Goal: Task Accomplishment & Management: Complete application form

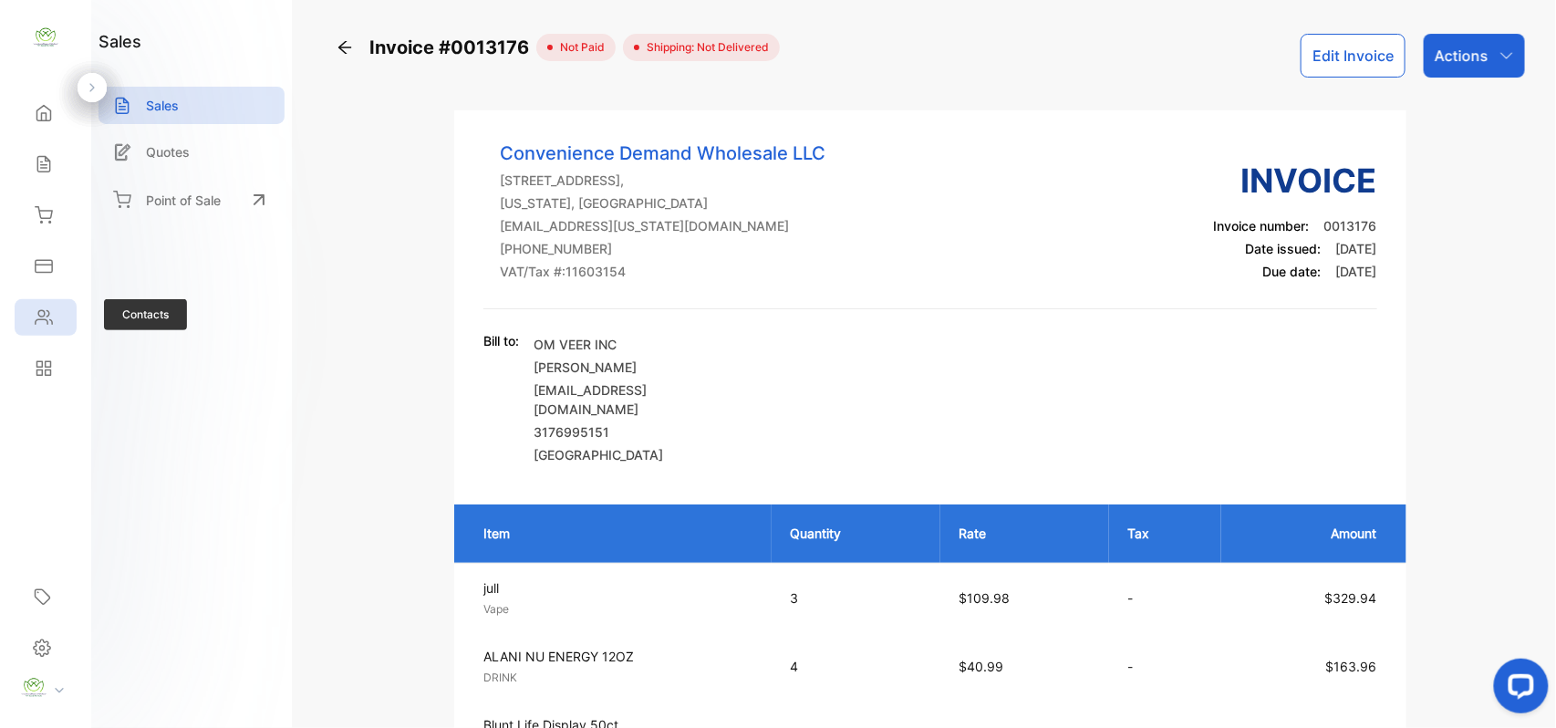
drag, startPoint x: 52, startPoint y: 311, endPoint x: 63, endPoint y: 304, distance: 13.2
click at [60, 306] on div "Contacts" at bounding box center [46, 317] width 62 height 36
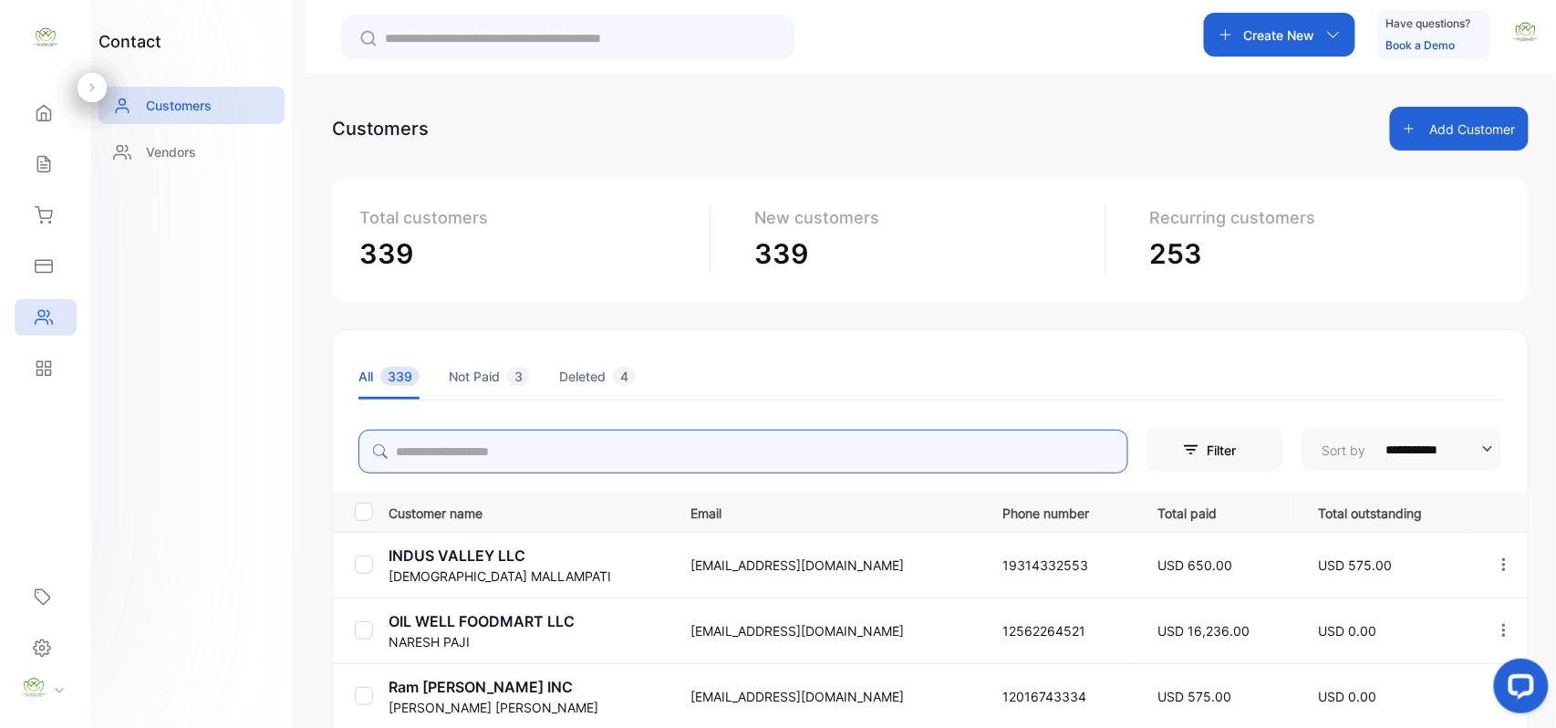
click at [595, 446] on input "search" at bounding box center [743, 452] width 770 height 44
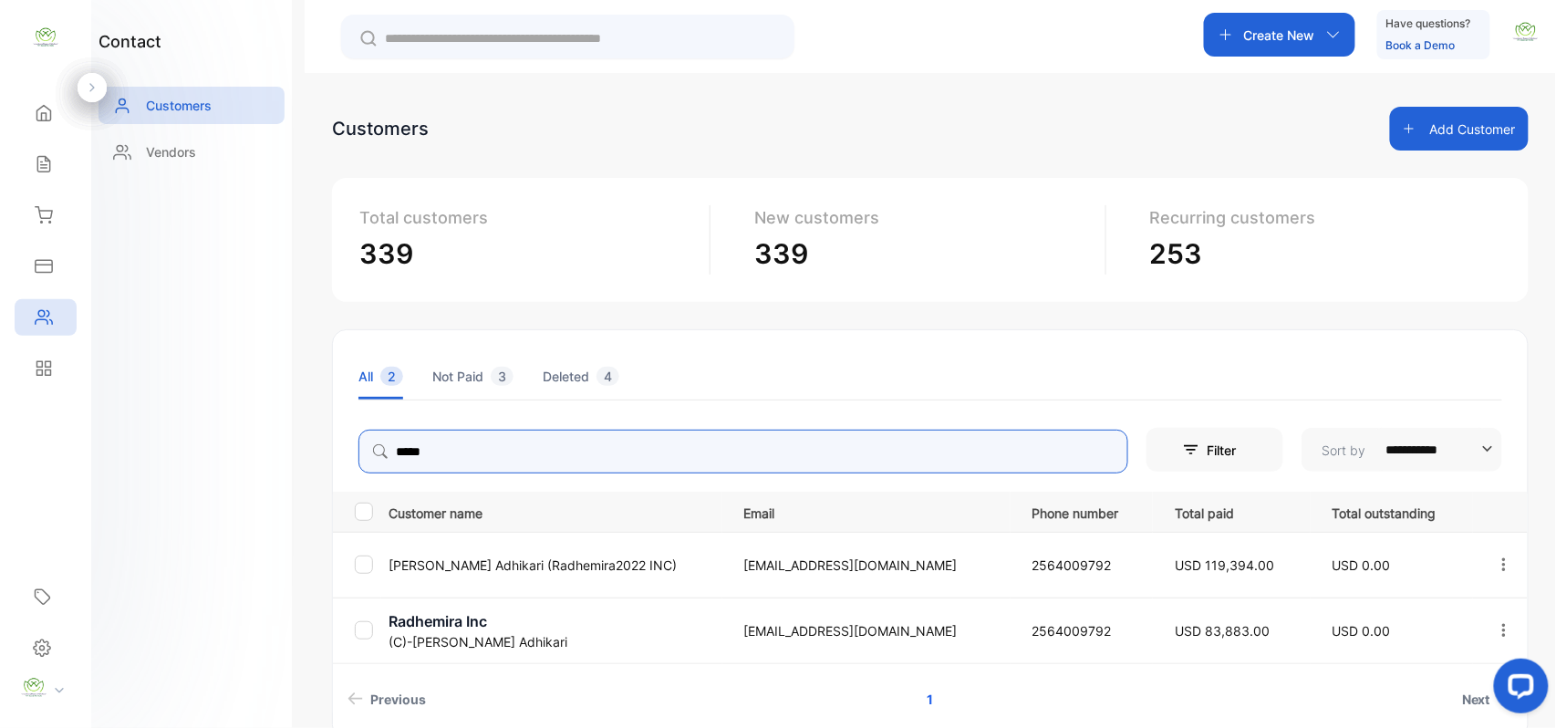
type input "*****"
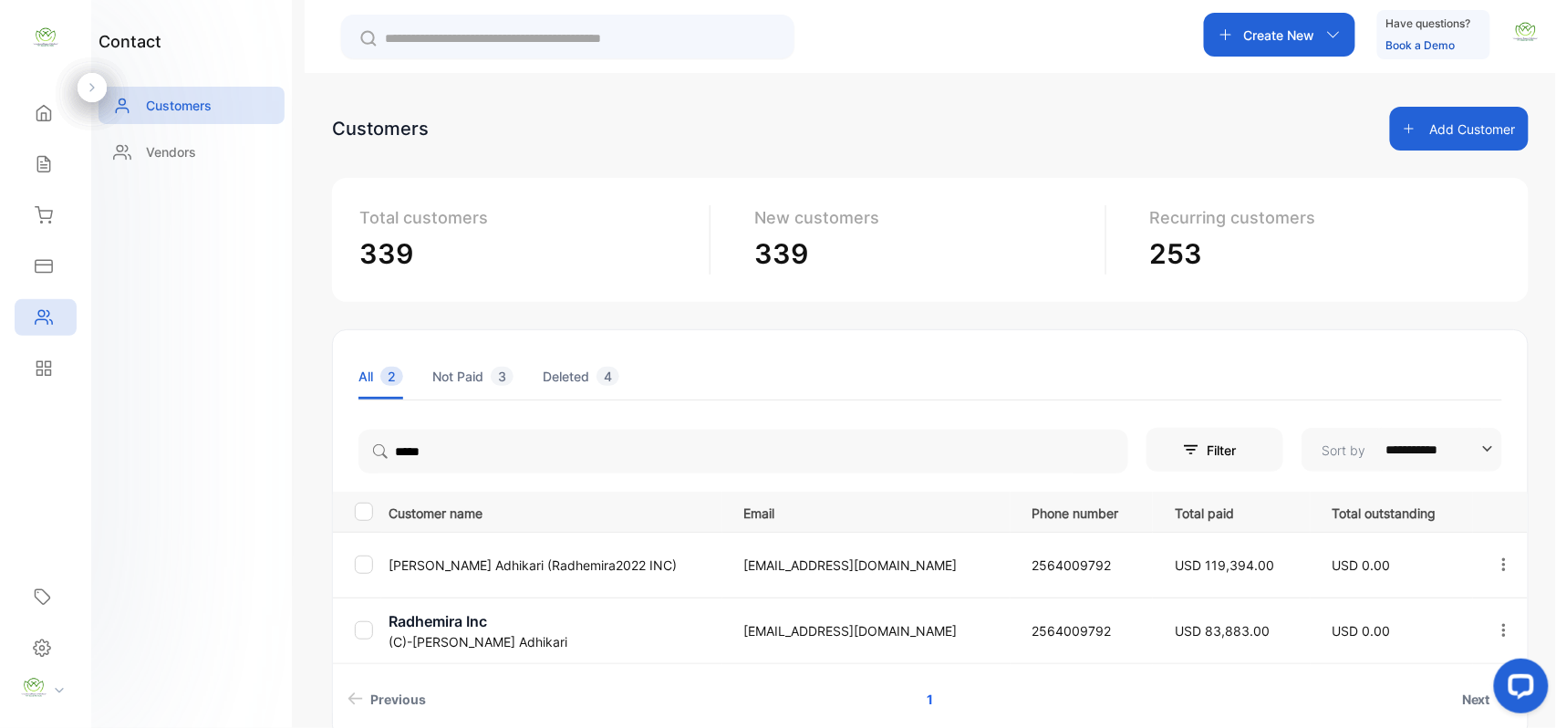
click at [168, 449] on div "contact Customers Vendors" at bounding box center [191, 364] width 201 height 728
click at [41, 120] on div "Home" at bounding box center [46, 113] width 62 height 36
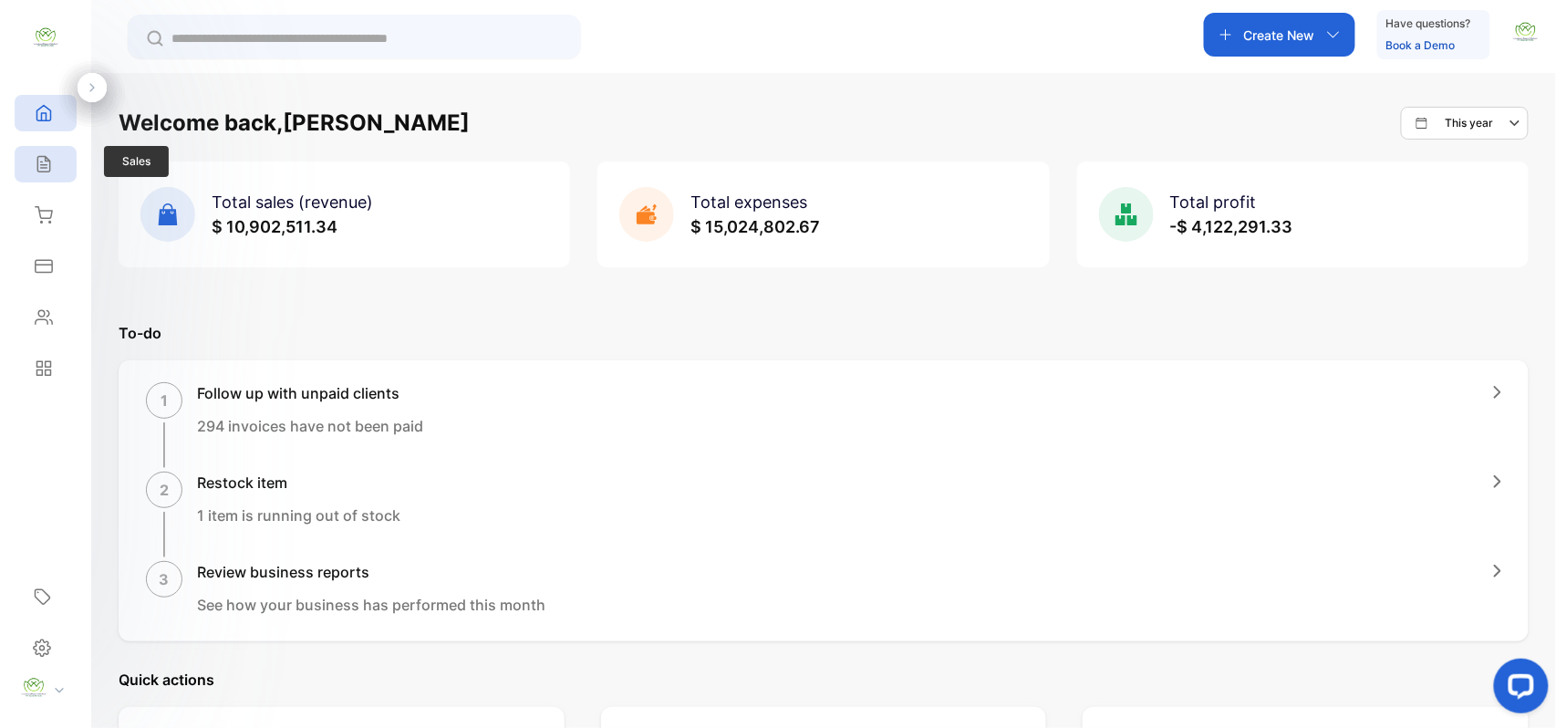
click at [42, 147] on div "Sales" at bounding box center [46, 164] width 62 height 36
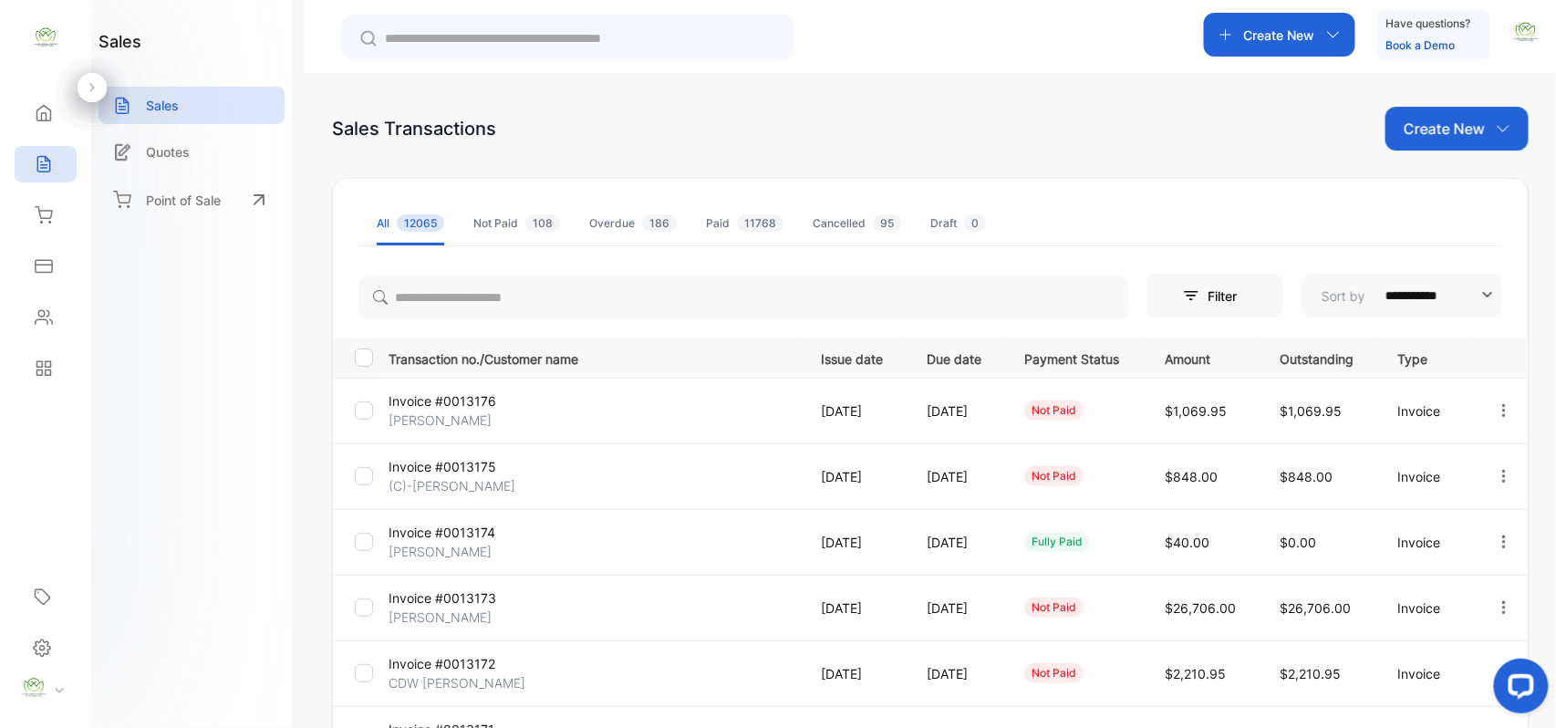
click at [1452, 120] on p "Create New" at bounding box center [1443, 129] width 81 height 22
click at [1445, 190] on span "Invoice" at bounding box center [1459, 189] width 43 height 19
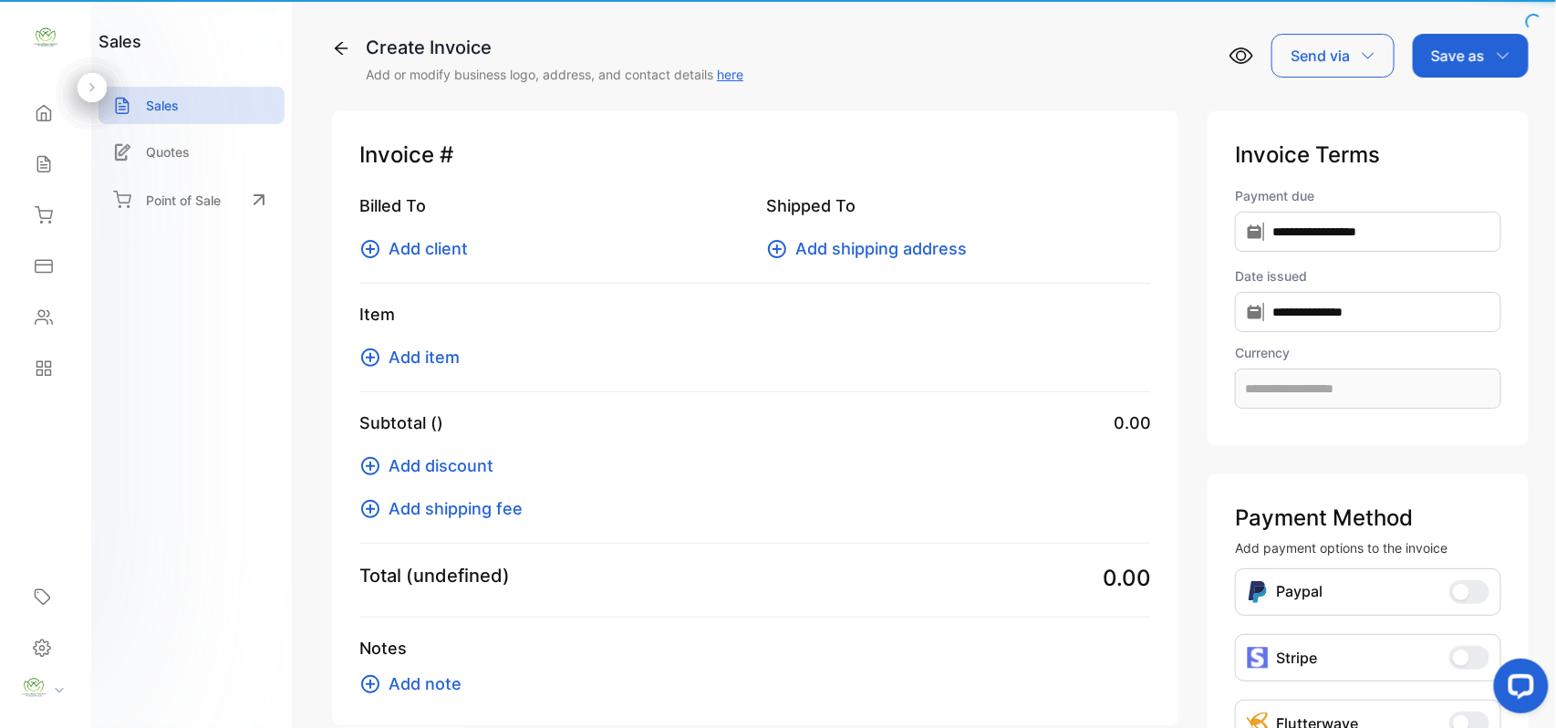
type input "**********"
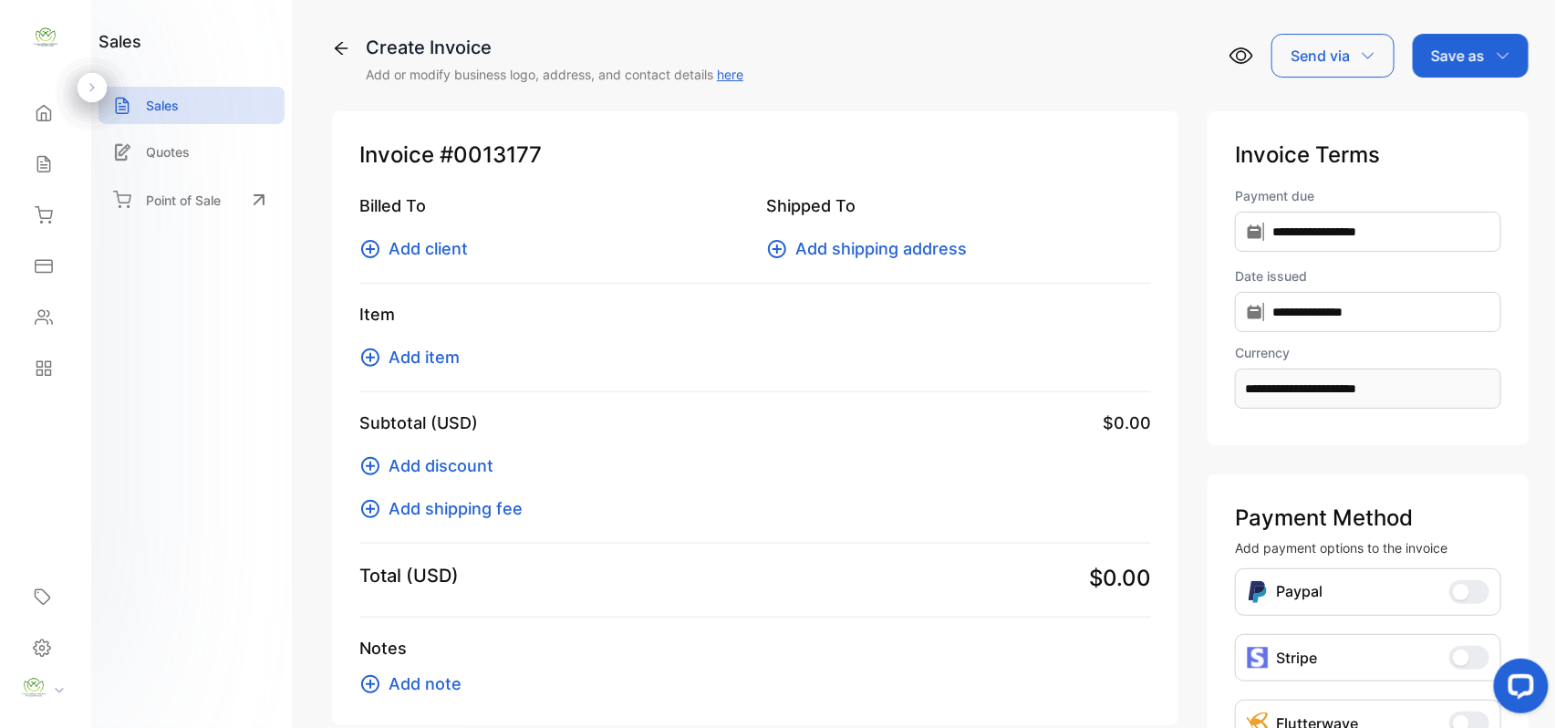
click at [447, 248] on span "Add client" at bounding box center [427, 248] width 79 height 25
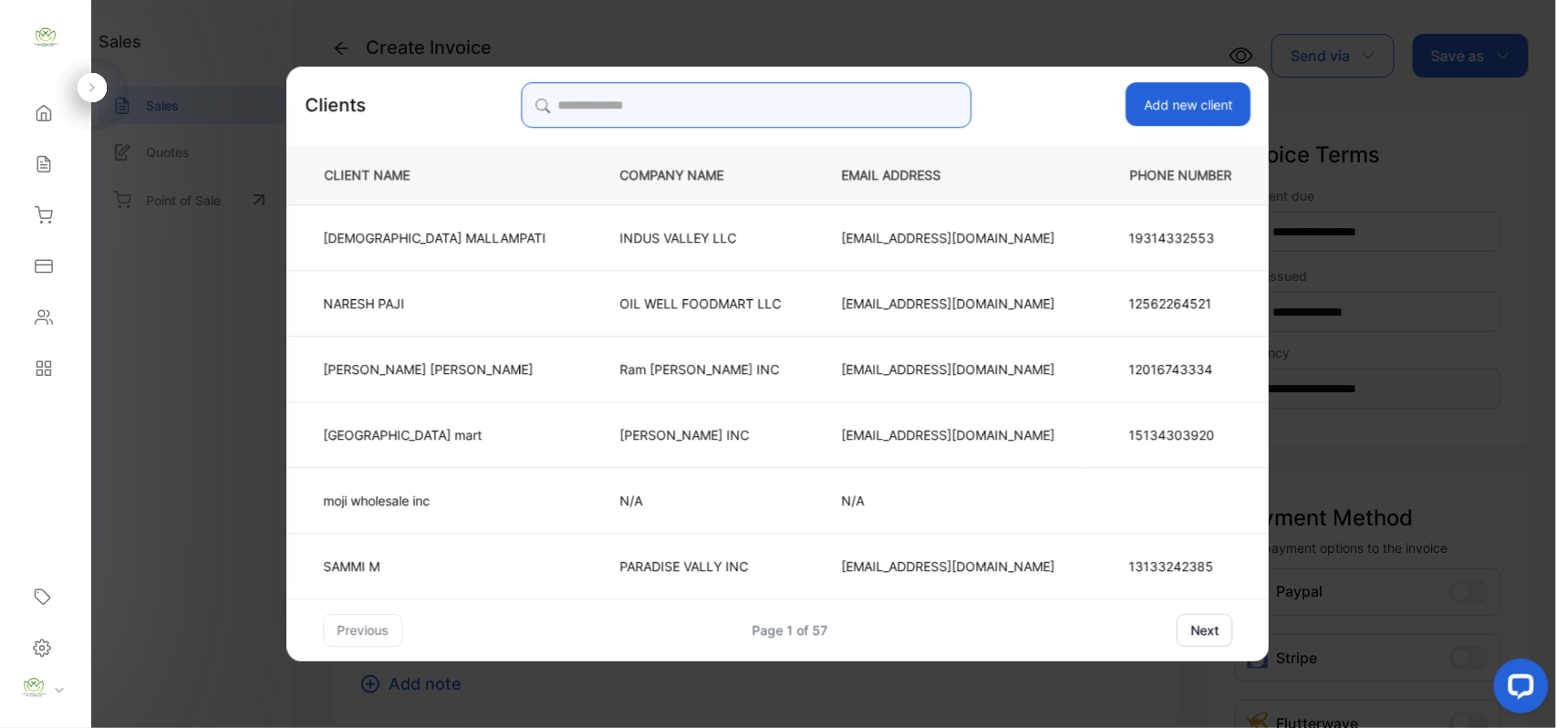
click at [817, 97] on input "search" at bounding box center [746, 105] width 451 height 46
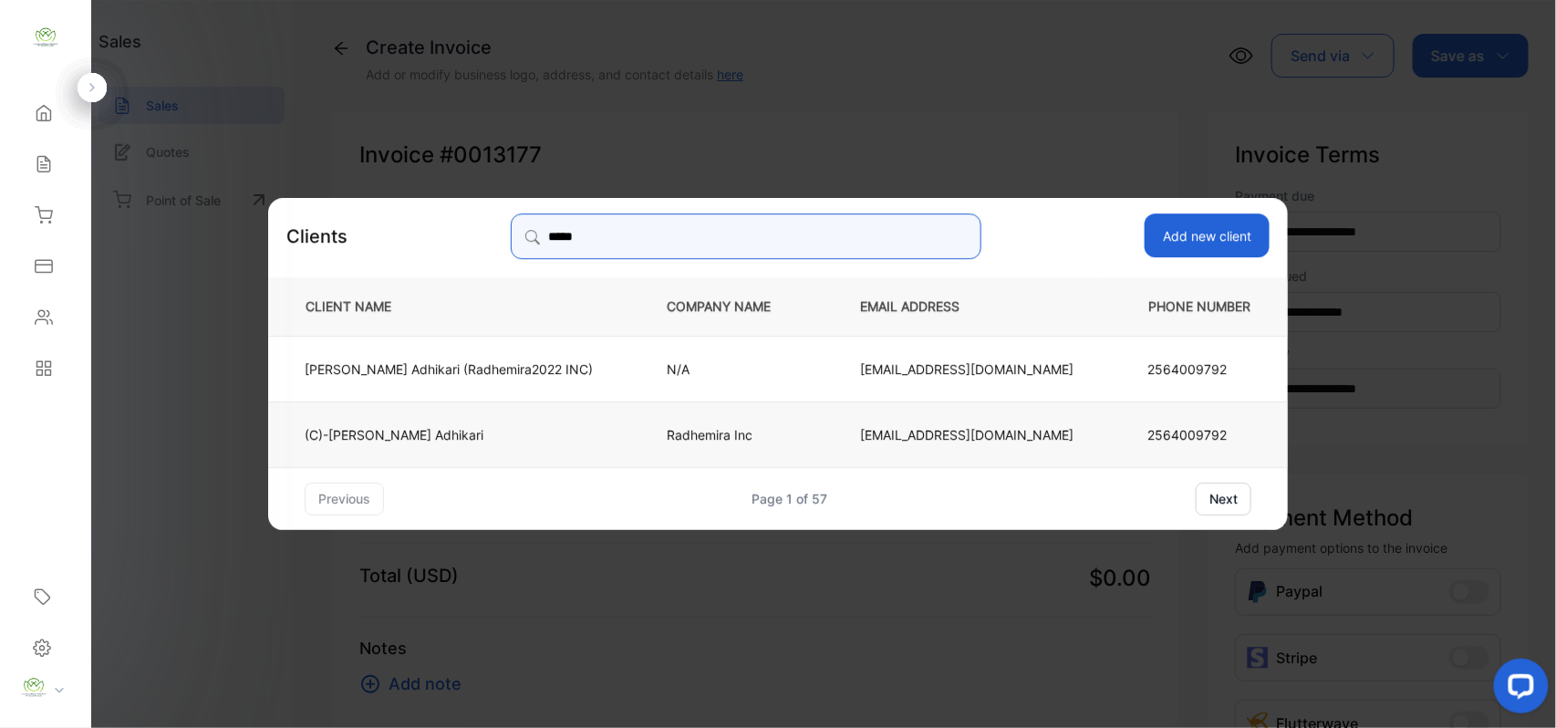
type input "*****"
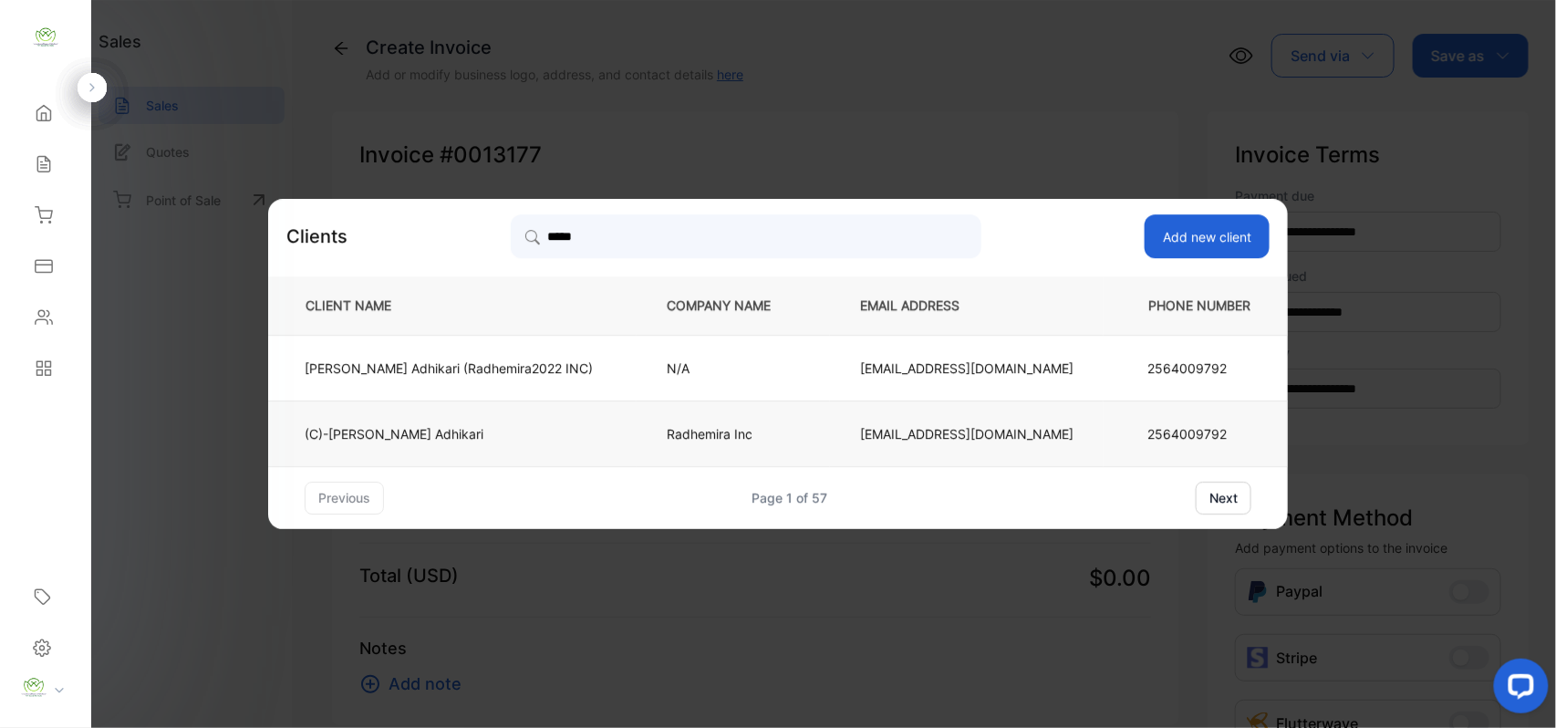
click at [482, 421] on td "(C)-[PERSON_NAME]" at bounding box center [452, 433] width 368 height 66
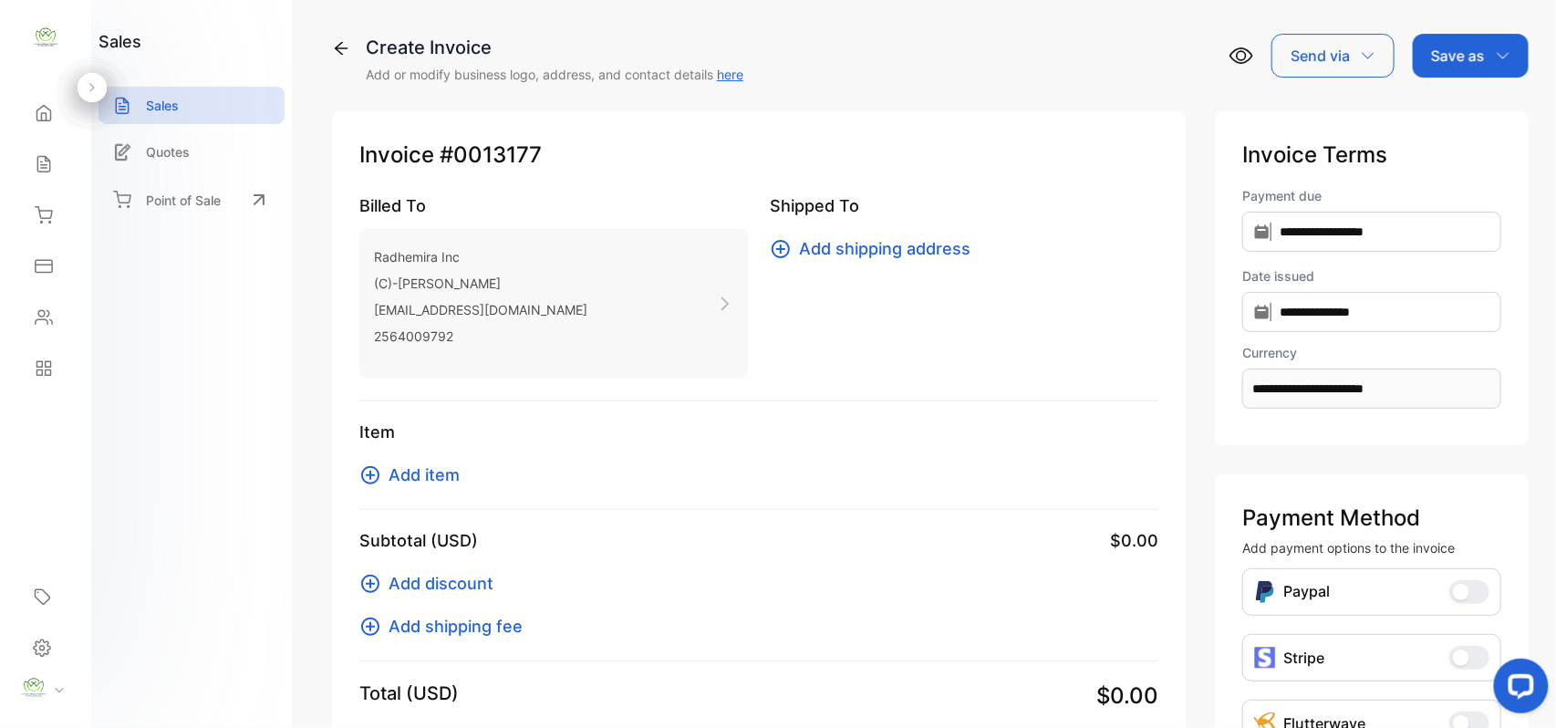
click at [434, 474] on span "Add item" at bounding box center [423, 474] width 71 height 25
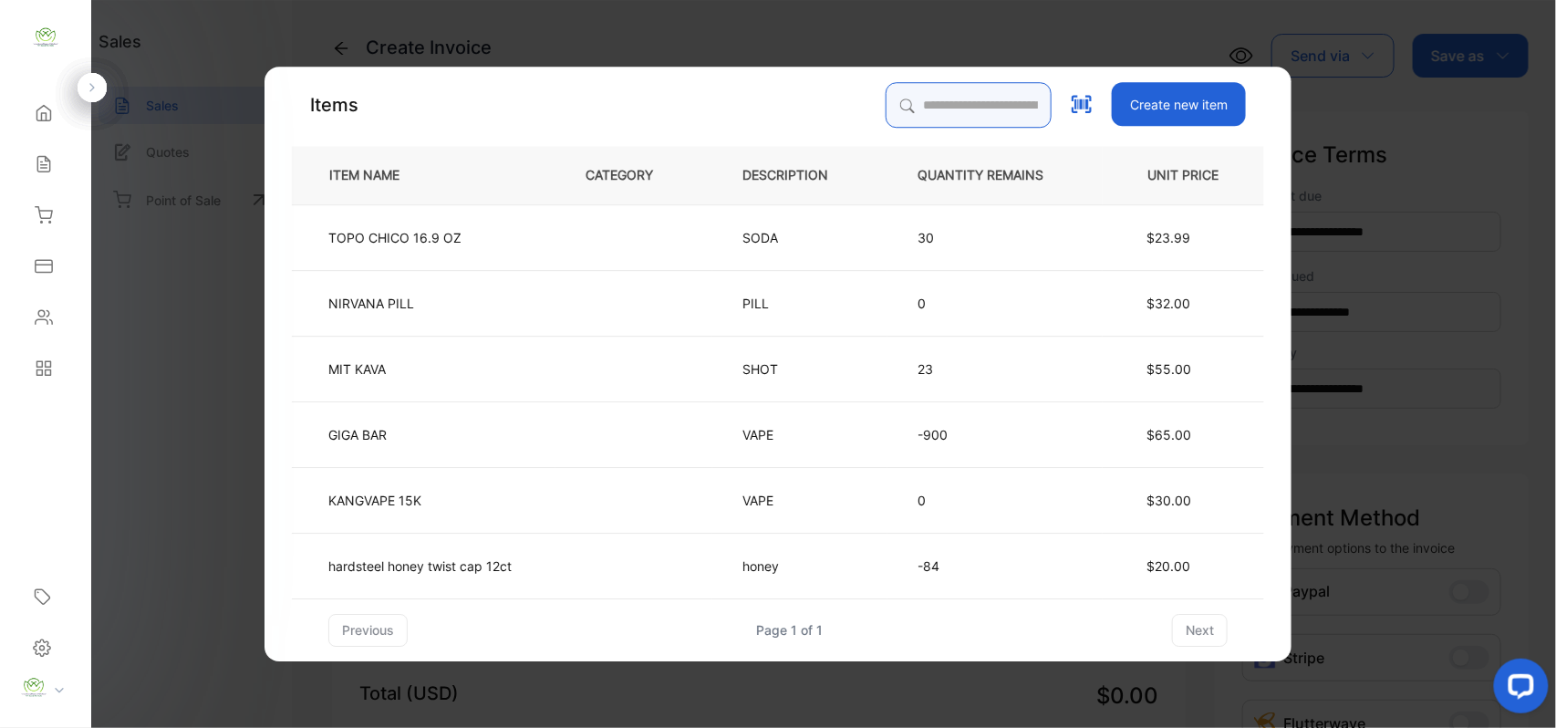
click at [887, 107] on input "search" at bounding box center [969, 105] width 166 height 46
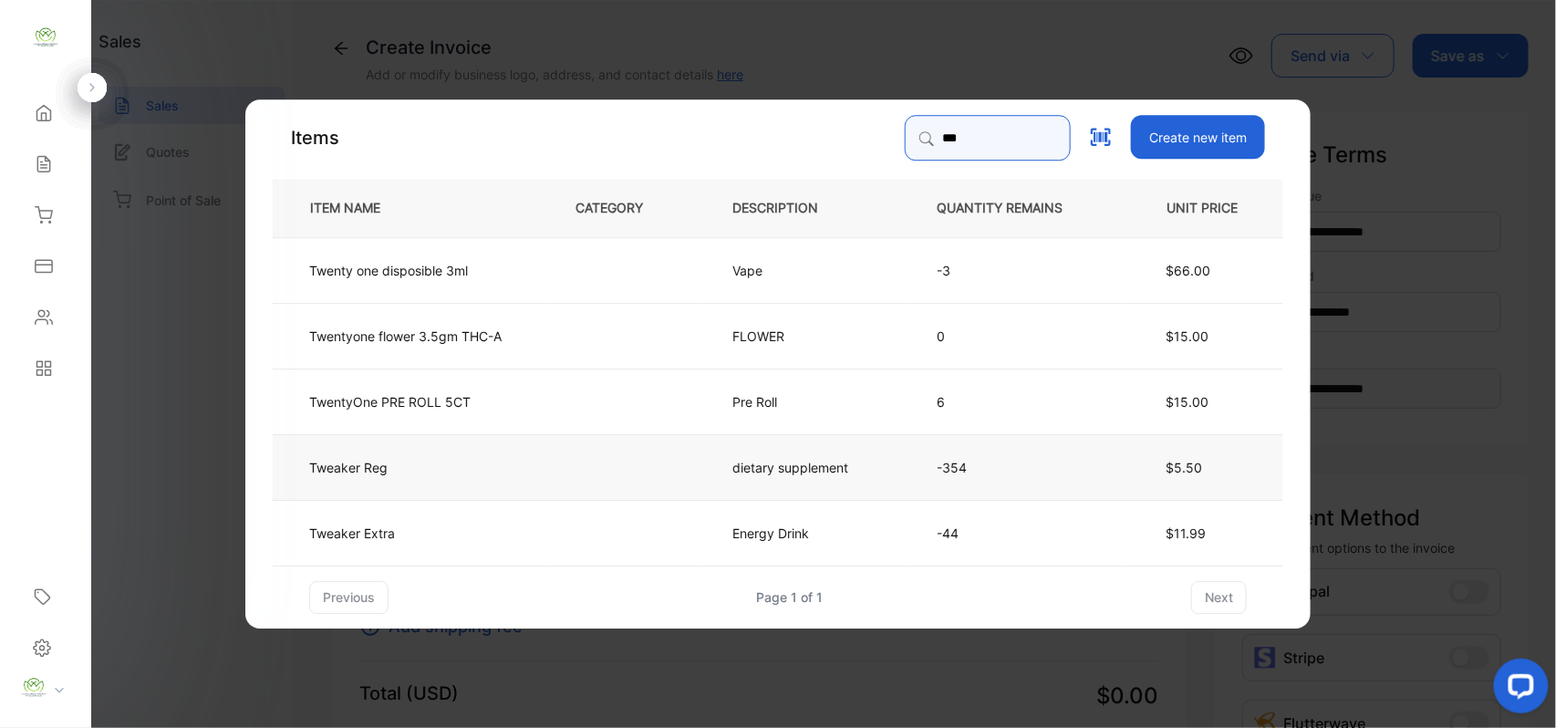
type input "***"
click at [447, 472] on td "Tweaker Reg" at bounding box center [409, 466] width 273 height 66
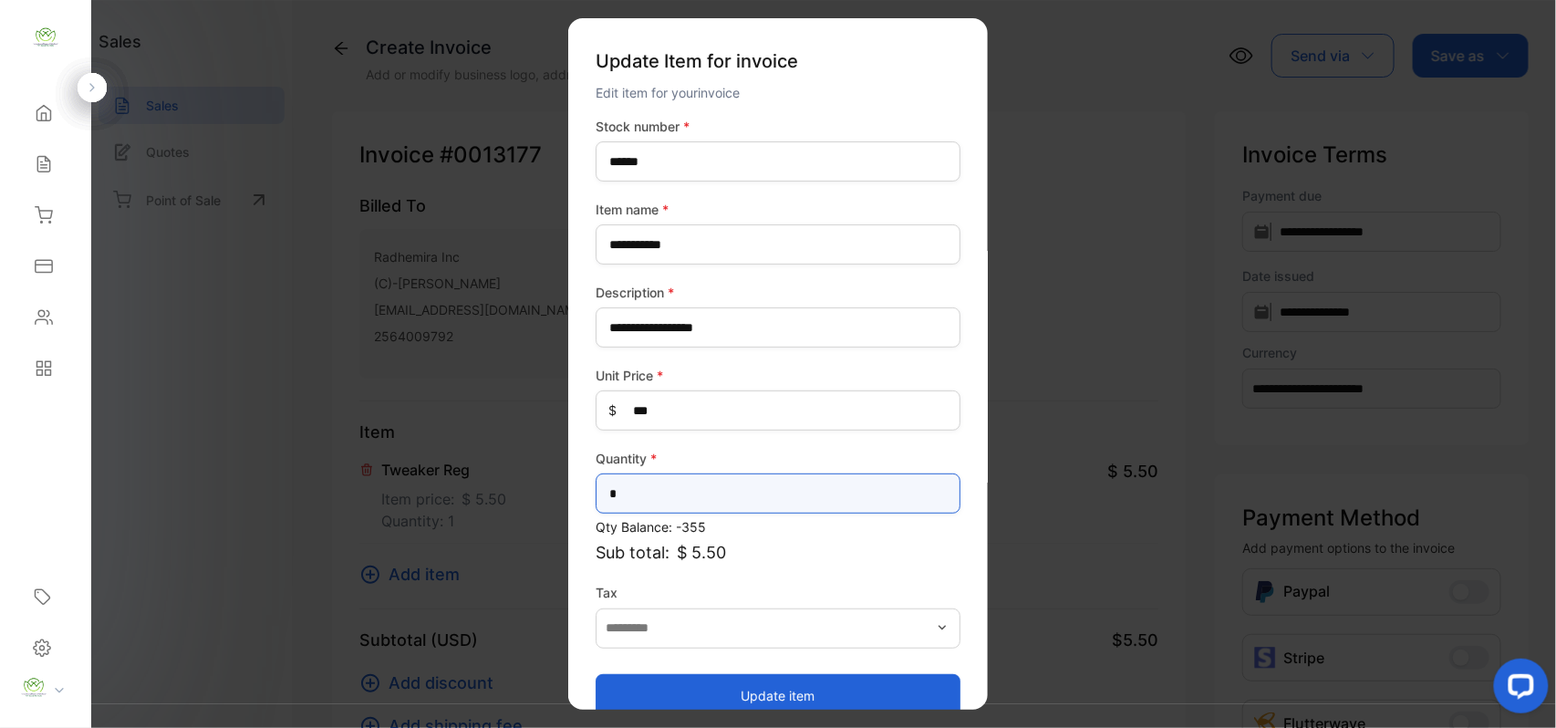
click at [649, 482] on input "*" at bounding box center [778, 493] width 365 height 40
type input "*"
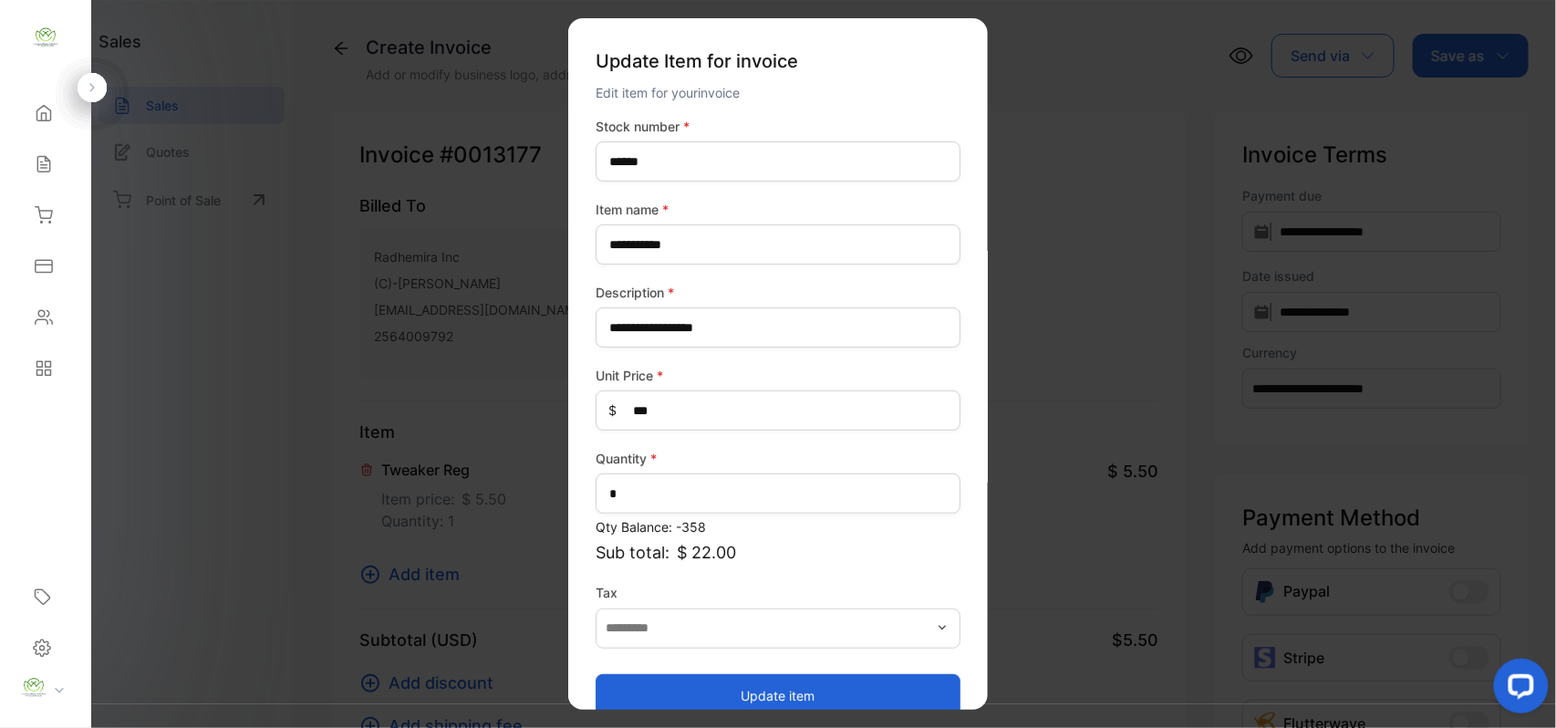
click at [637, 682] on button "Update item" at bounding box center [778, 695] width 365 height 44
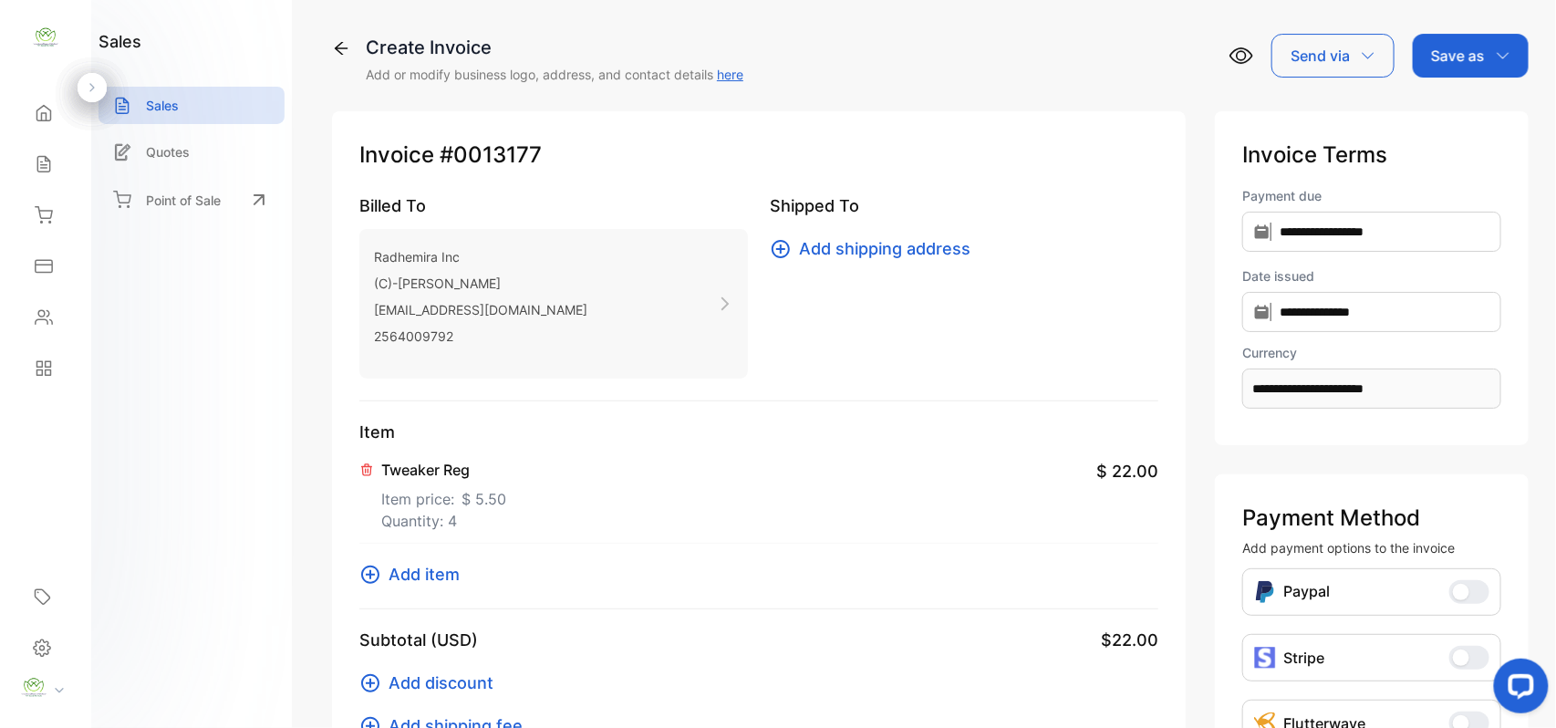
click at [445, 571] on span "Add item" at bounding box center [423, 574] width 71 height 25
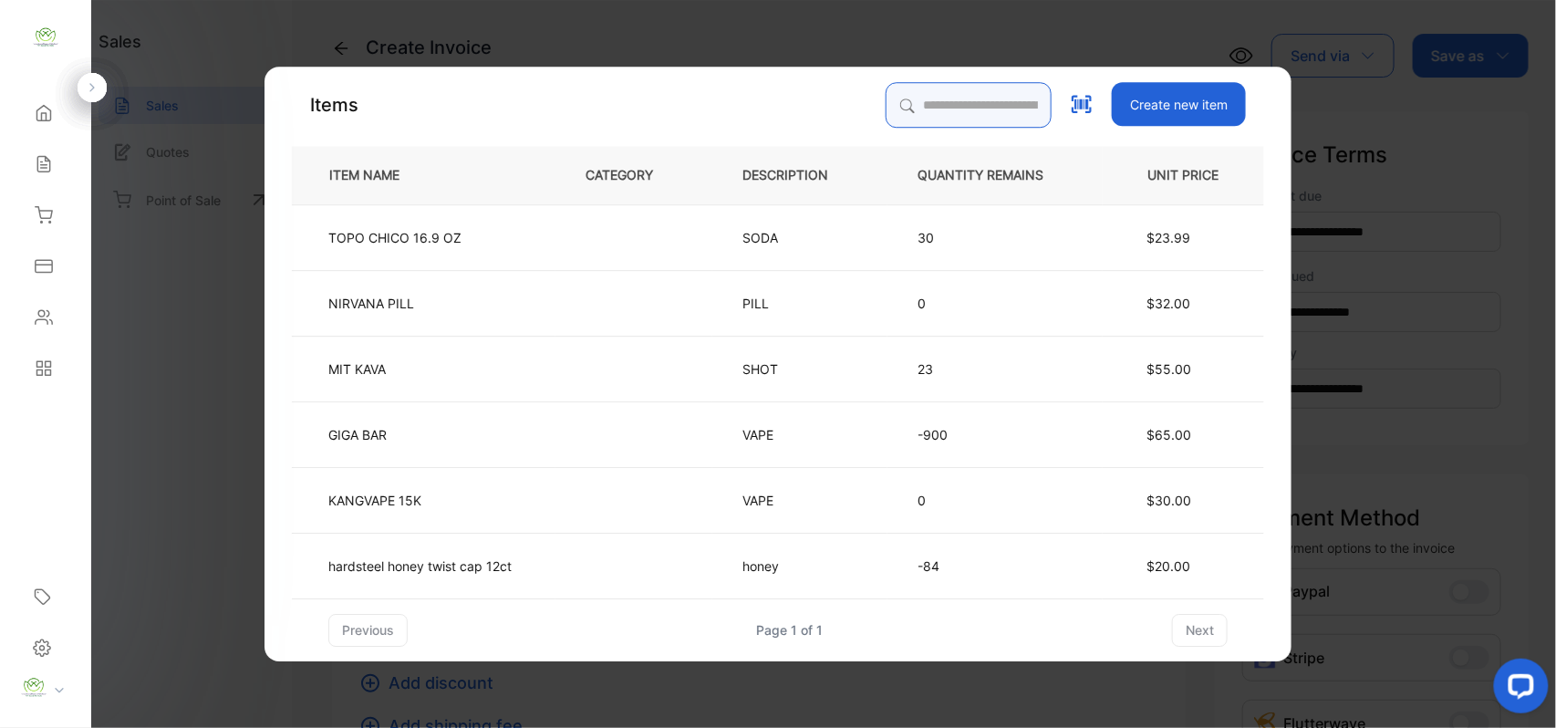
click at [887, 111] on input "search" at bounding box center [969, 105] width 166 height 46
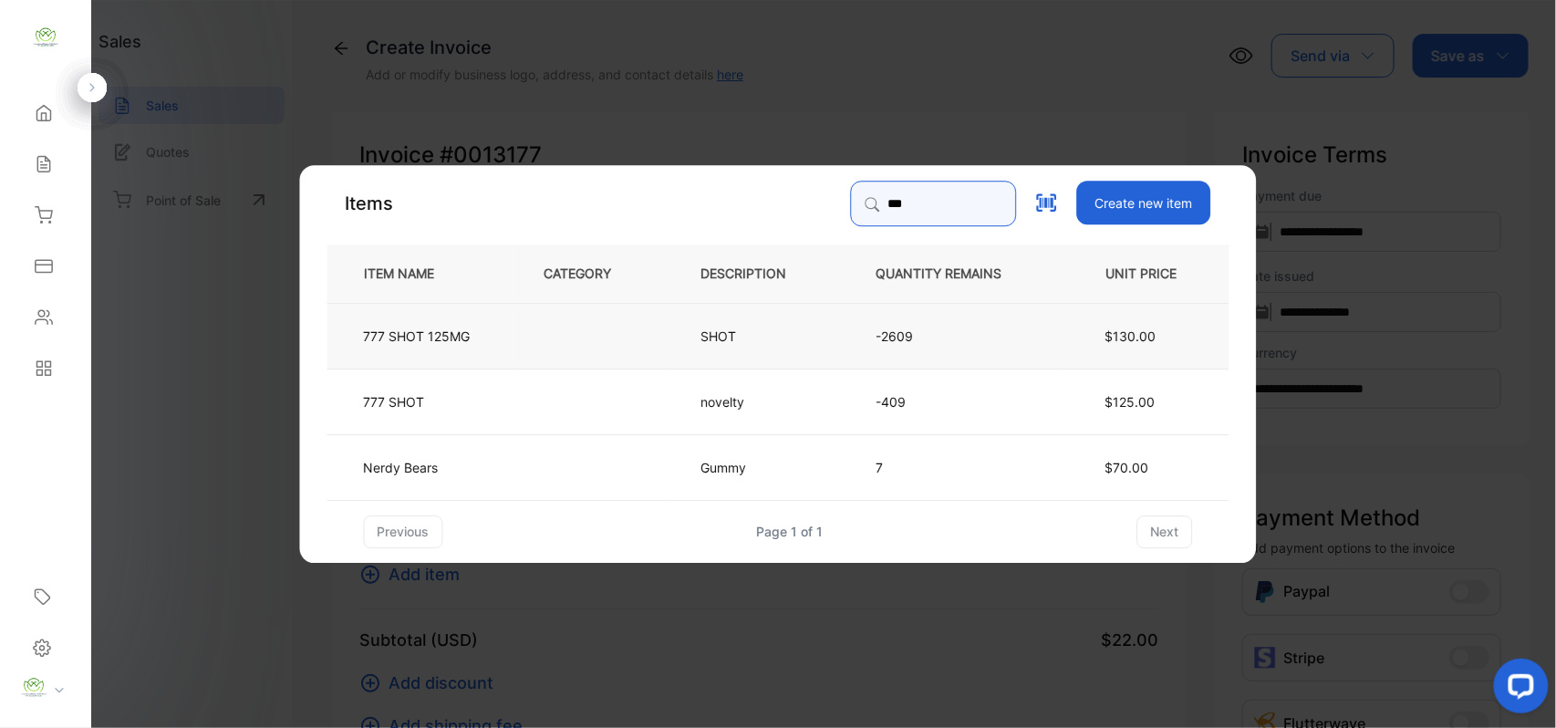
type input "***"
click at [558, 344] on td at bounding box center [592, 335] width 157 height 66
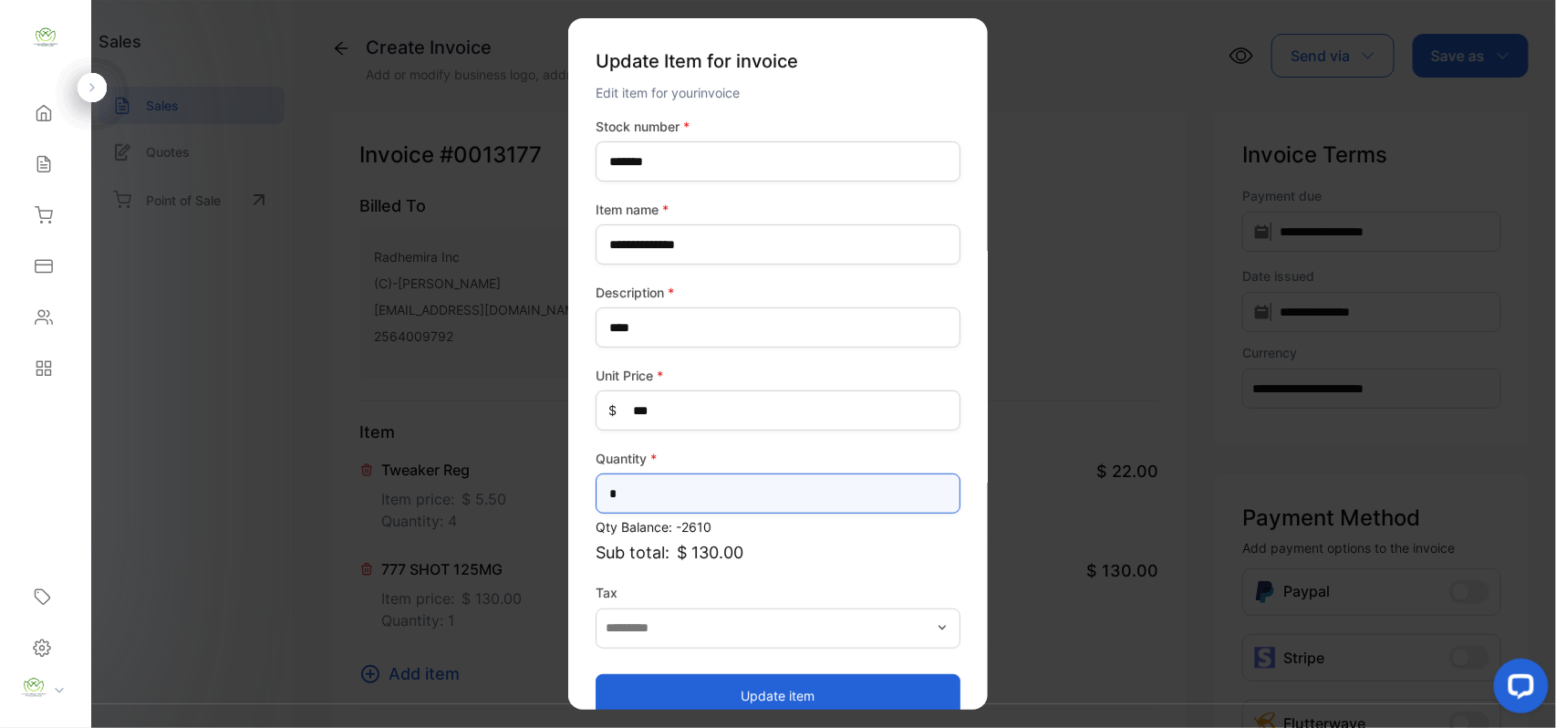
click at [657, 490] on input "*" at bounding box center [778, 493] width 365 height 40
type input "*"
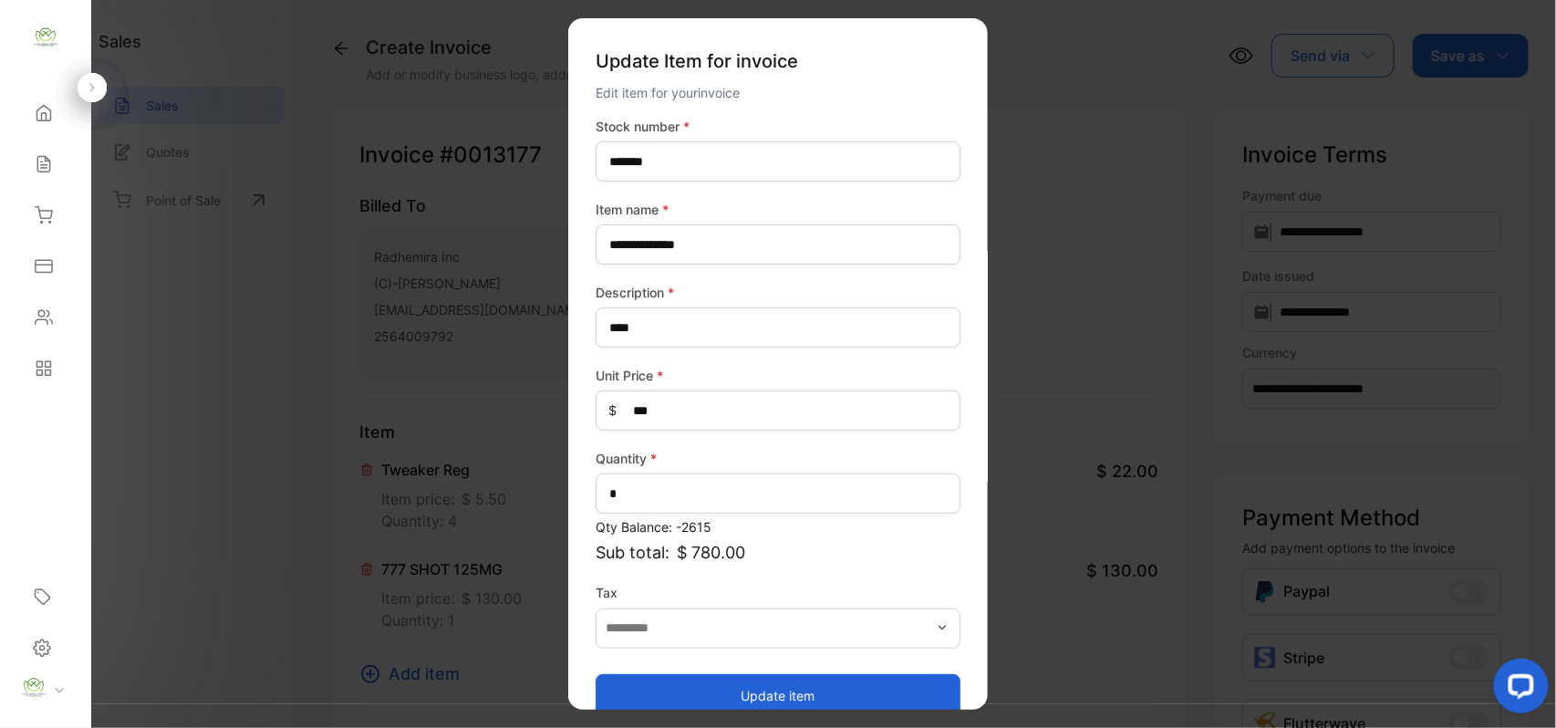
click at [709, 683] on button "Update item" at bounding box center [778, 695] width 365 height 44
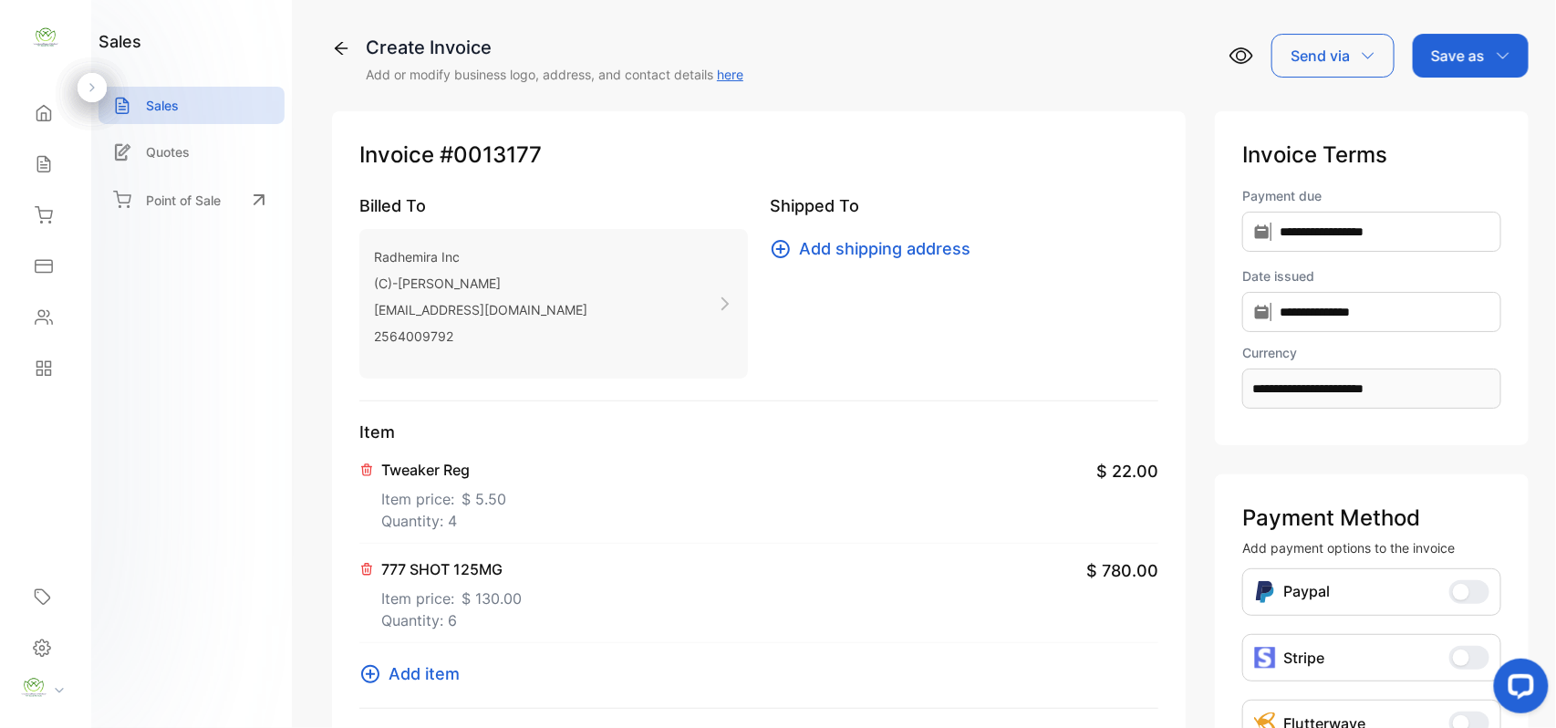
click at [421, 687] on div "Item Tweaker Reg Item price: $ 5.50 Quantity: 4 $ 22.00 777 SHOT 125MG Item pri…" at bounding box center [758, 563] width 799 height 289
click at [451, 677] on span "Add item" at bounding box center [423, 673] width 71 height 25
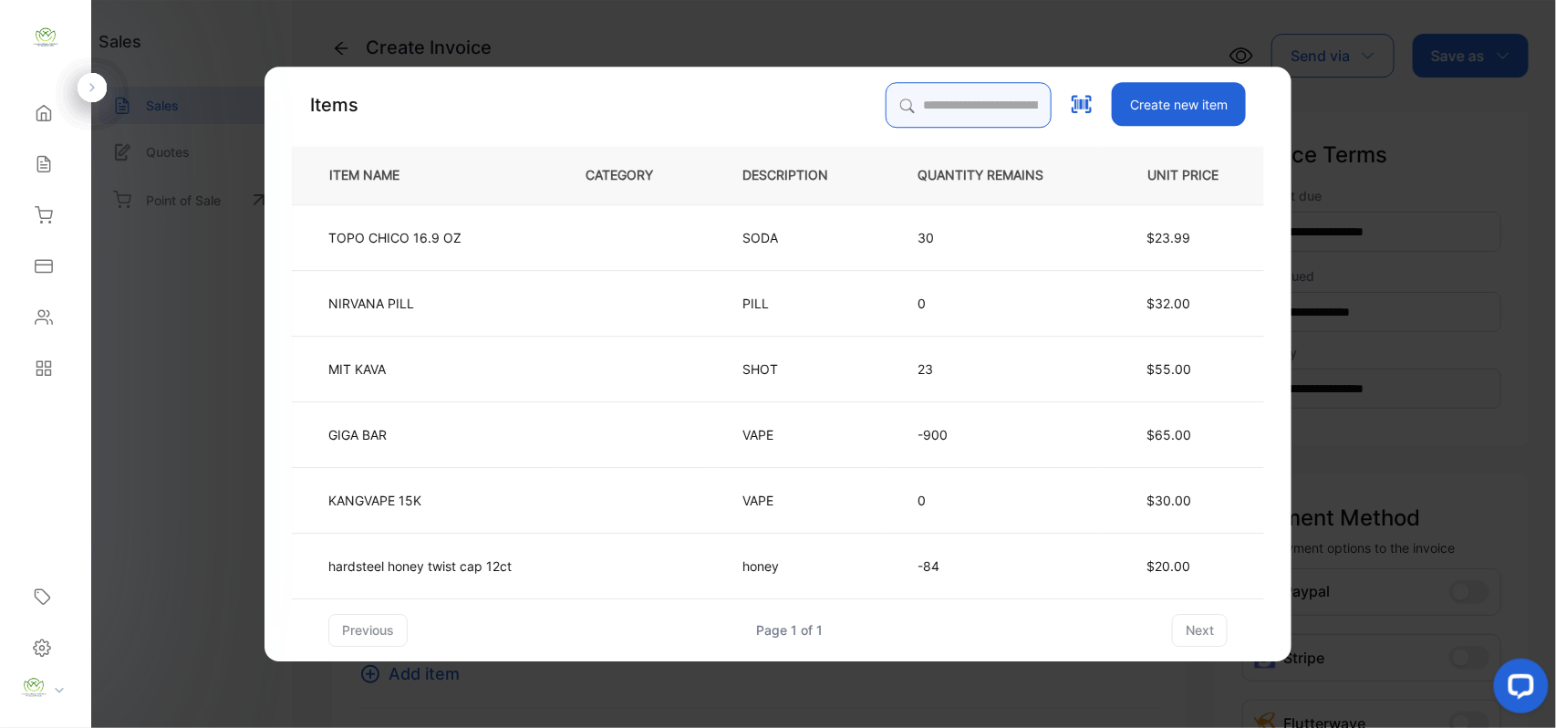
click at [924, 93] on input "search" at bounding box center [969, 105] width 166 height 46
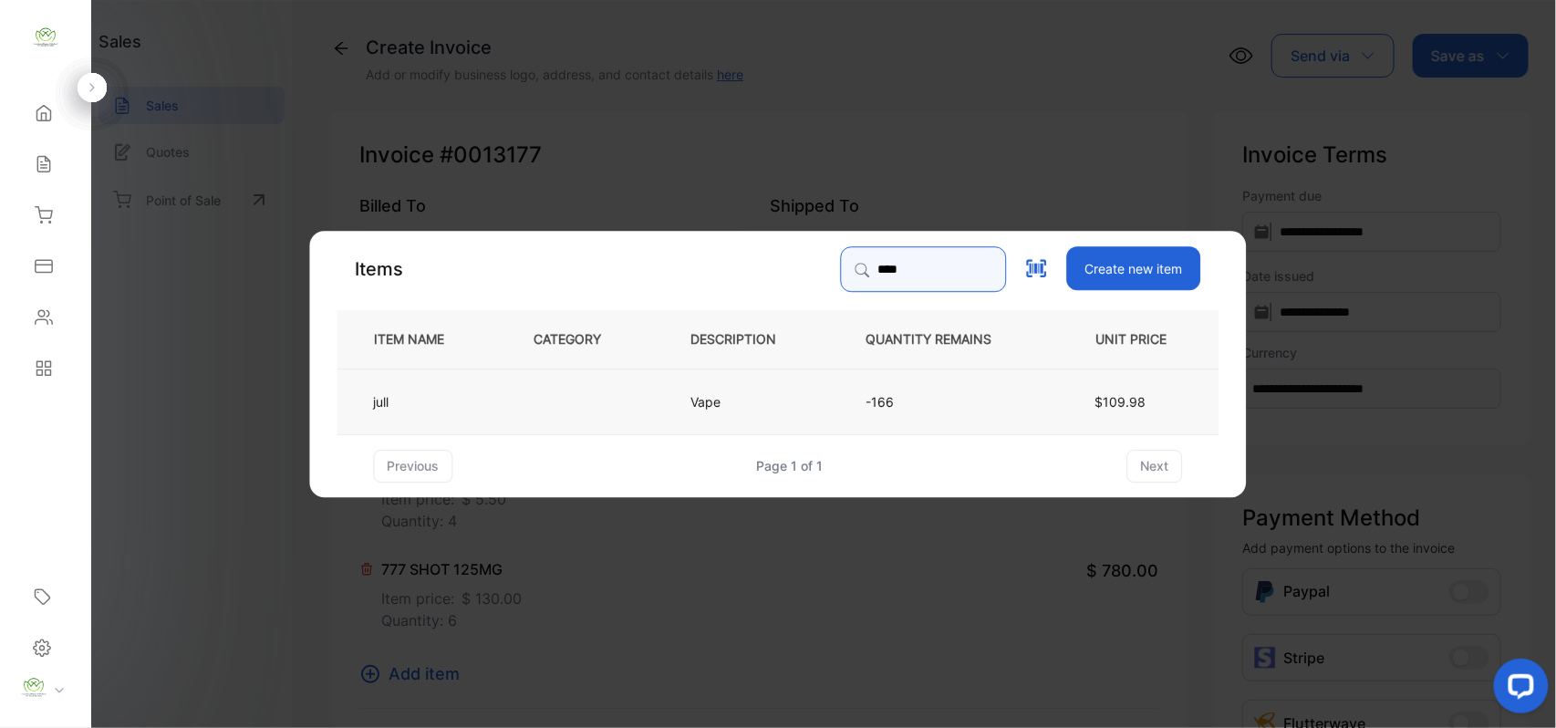
type input "****"
click at [480, 390] on td "jull" at bounding box center [420, 401] width 167 height 66
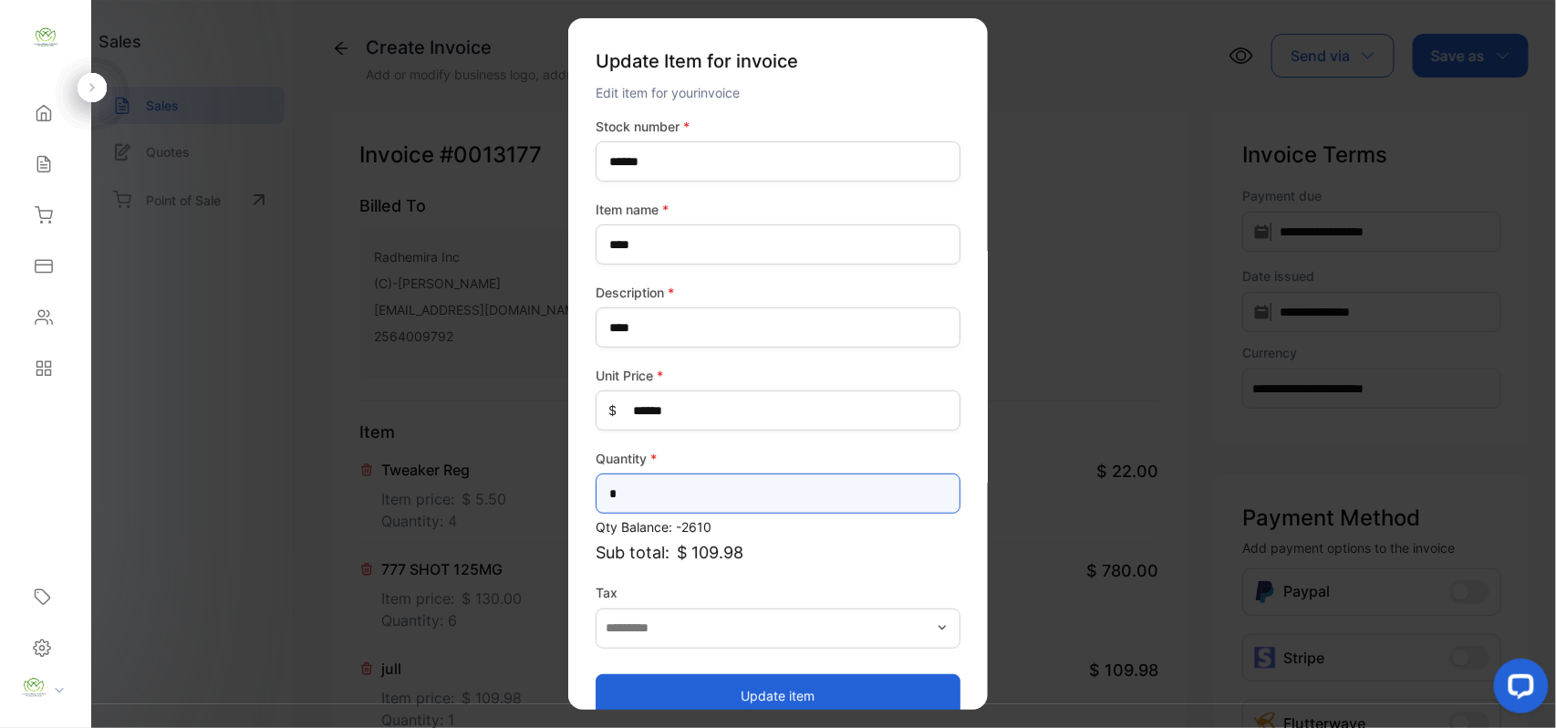
click at [750, 482] on input "*" at bounding box center [778, 493] width 365 height 40
type input "*"
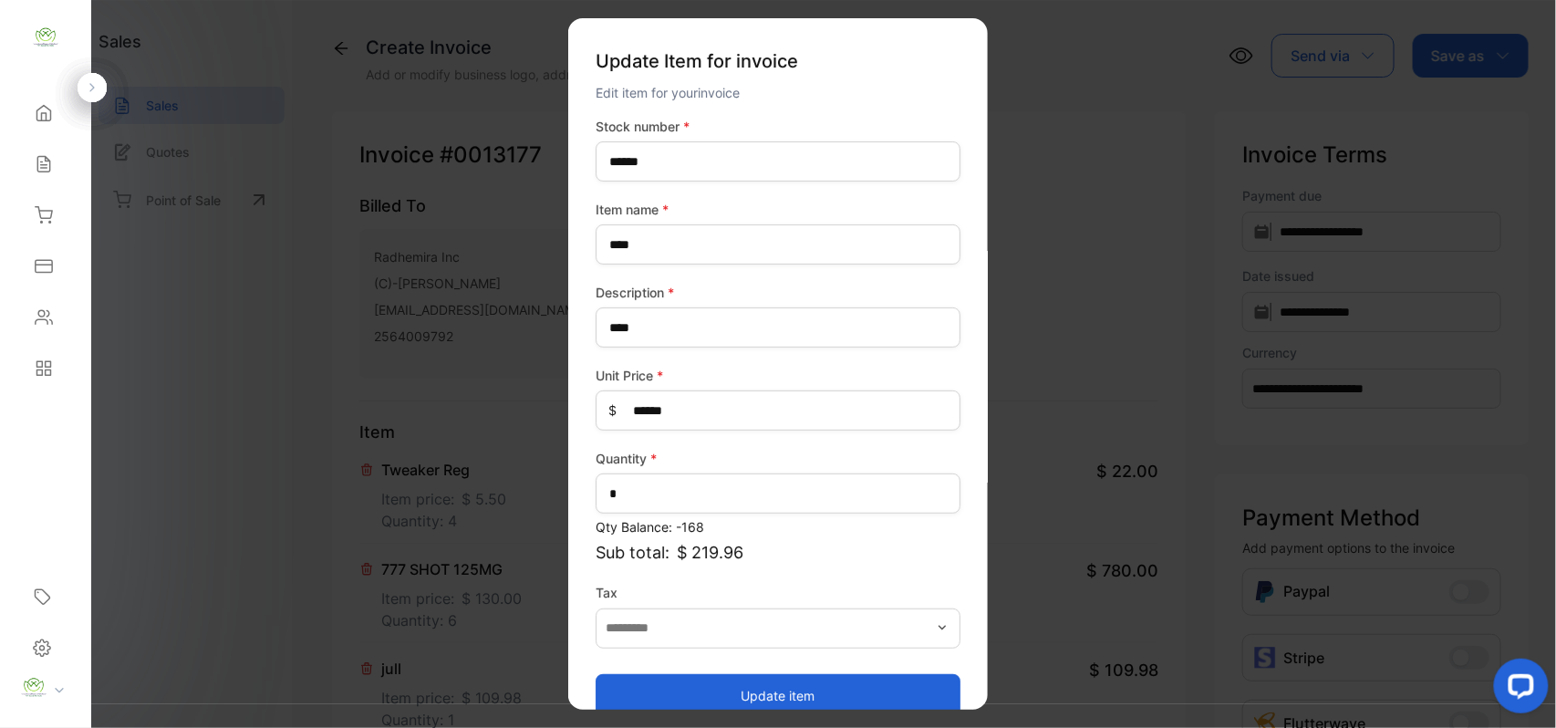
click at [671, 709] on button "Update item" at bounding box center [778, 695] width 365 height 44
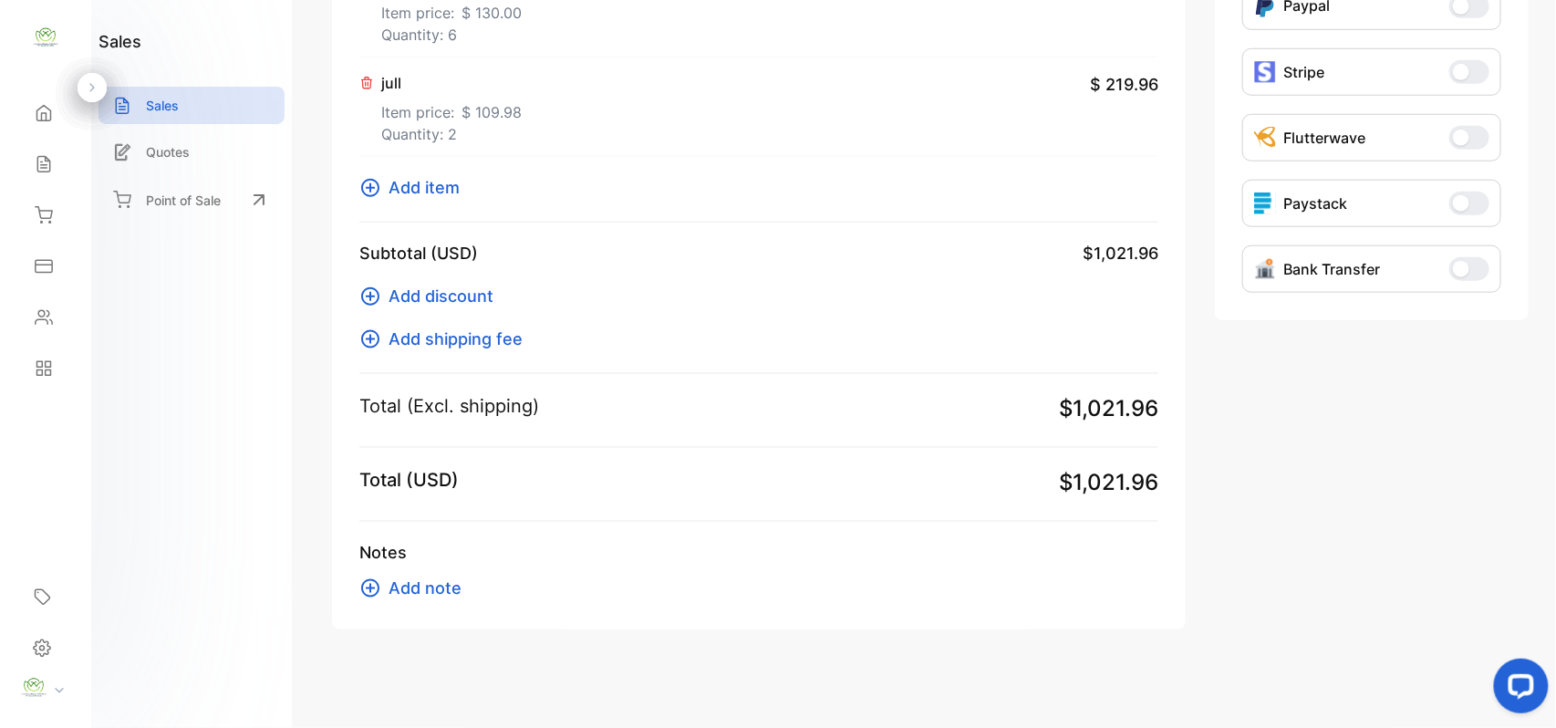
scroll to position [591, 0]
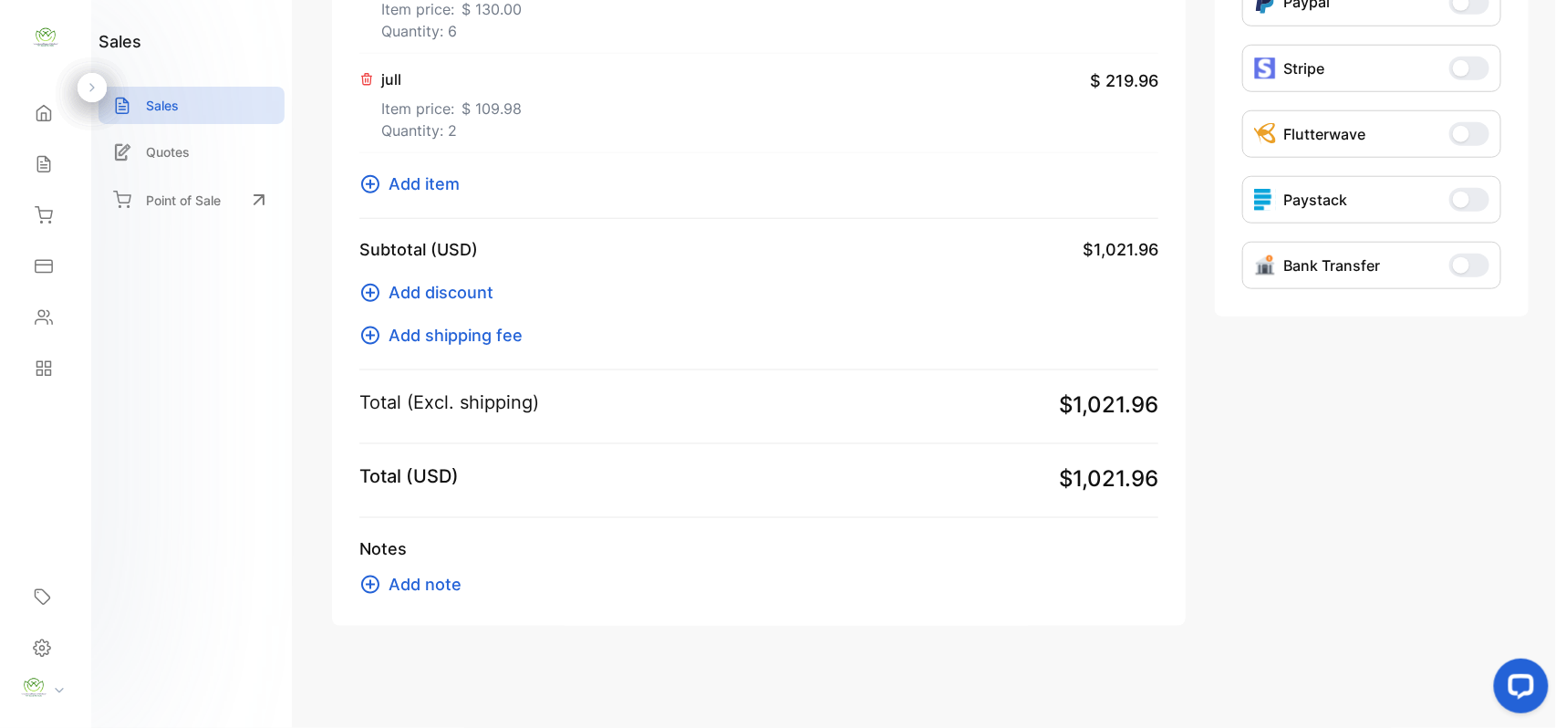
click at [420, 193] on span "Add item" at bounding box center [423, 183] width 71 height 25
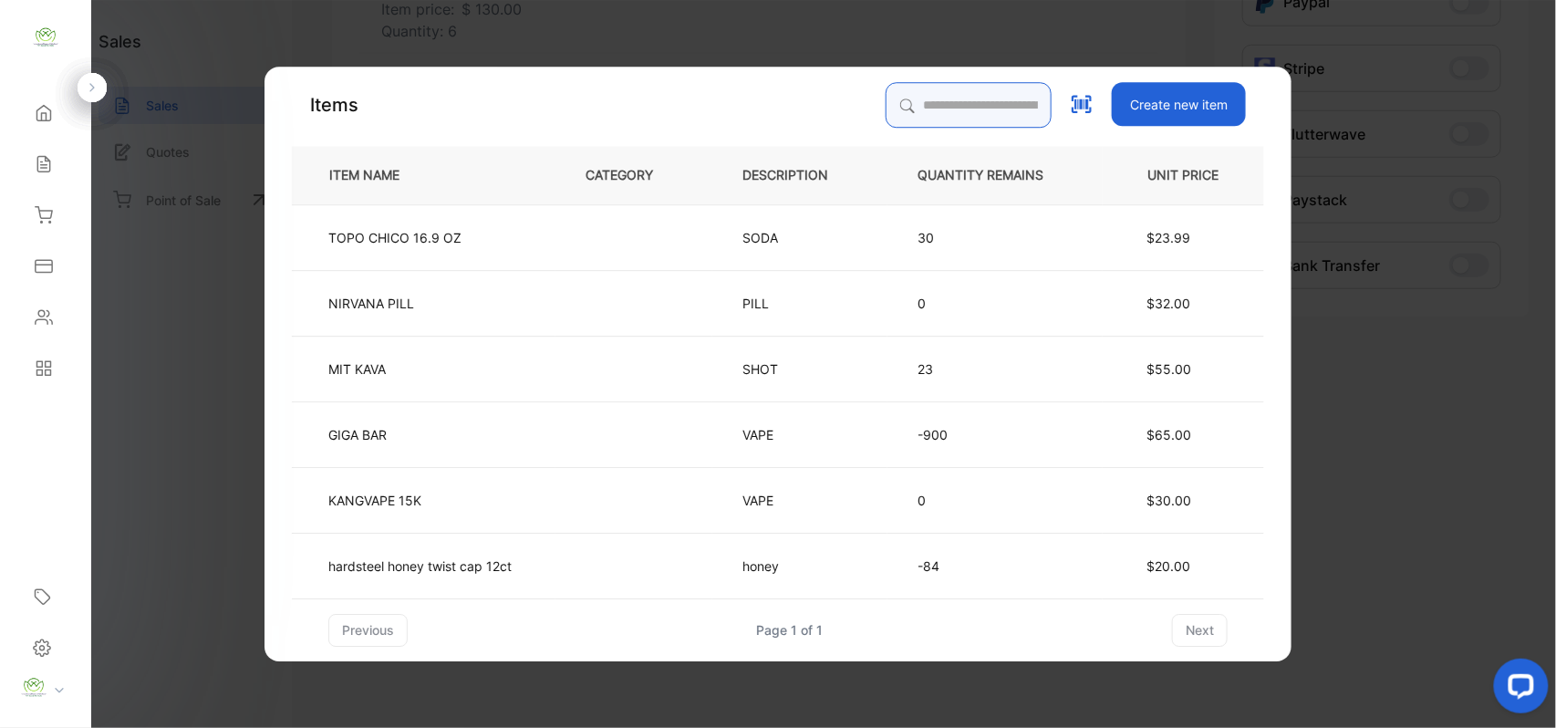
click at [983, 86] on input "search" at bounding box center [969, 105] width 166 height 46
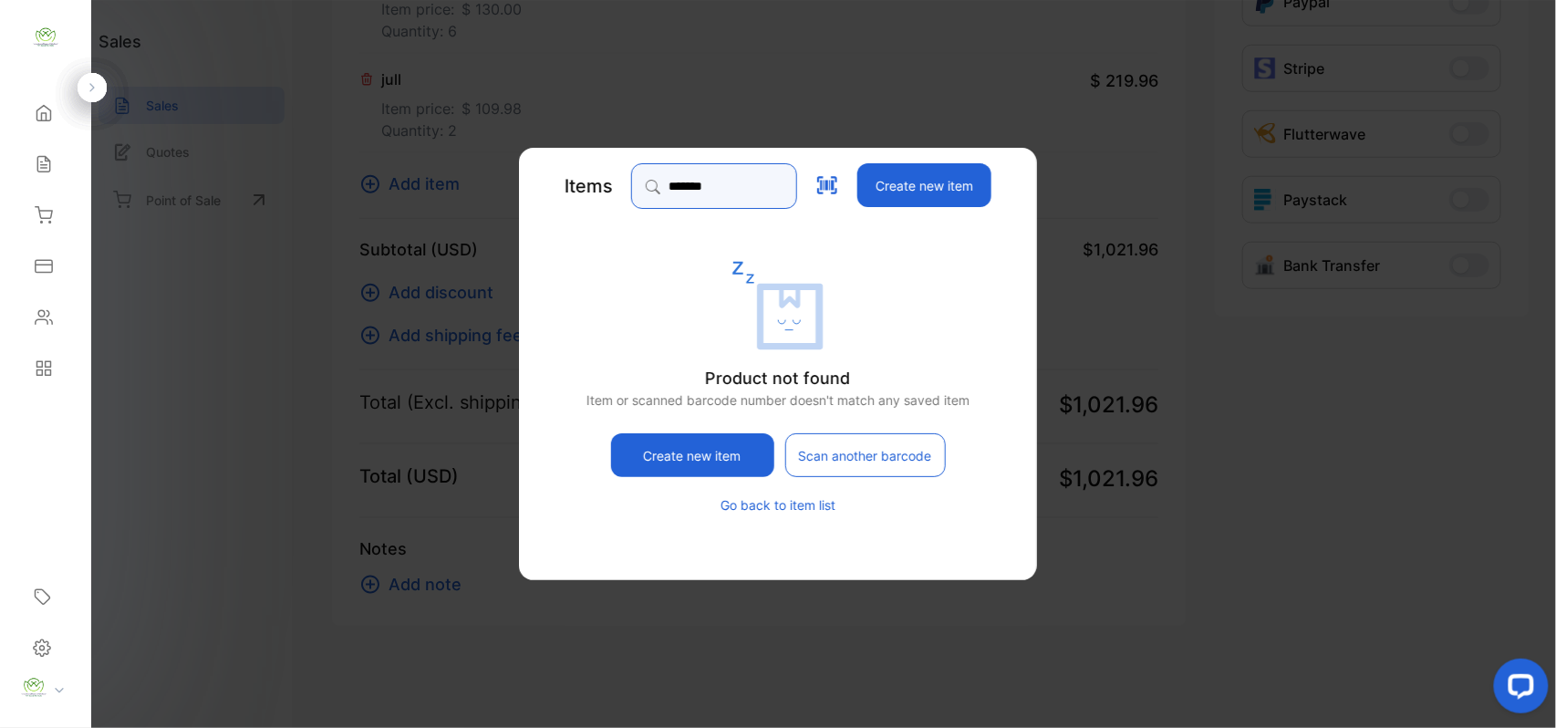
click at [665, 184] on input "*******" at bounding box center [714, 186] width 166 height 46
click at [666, 184] on input "*******" at bounding box center [714, 186] width 166 height 46
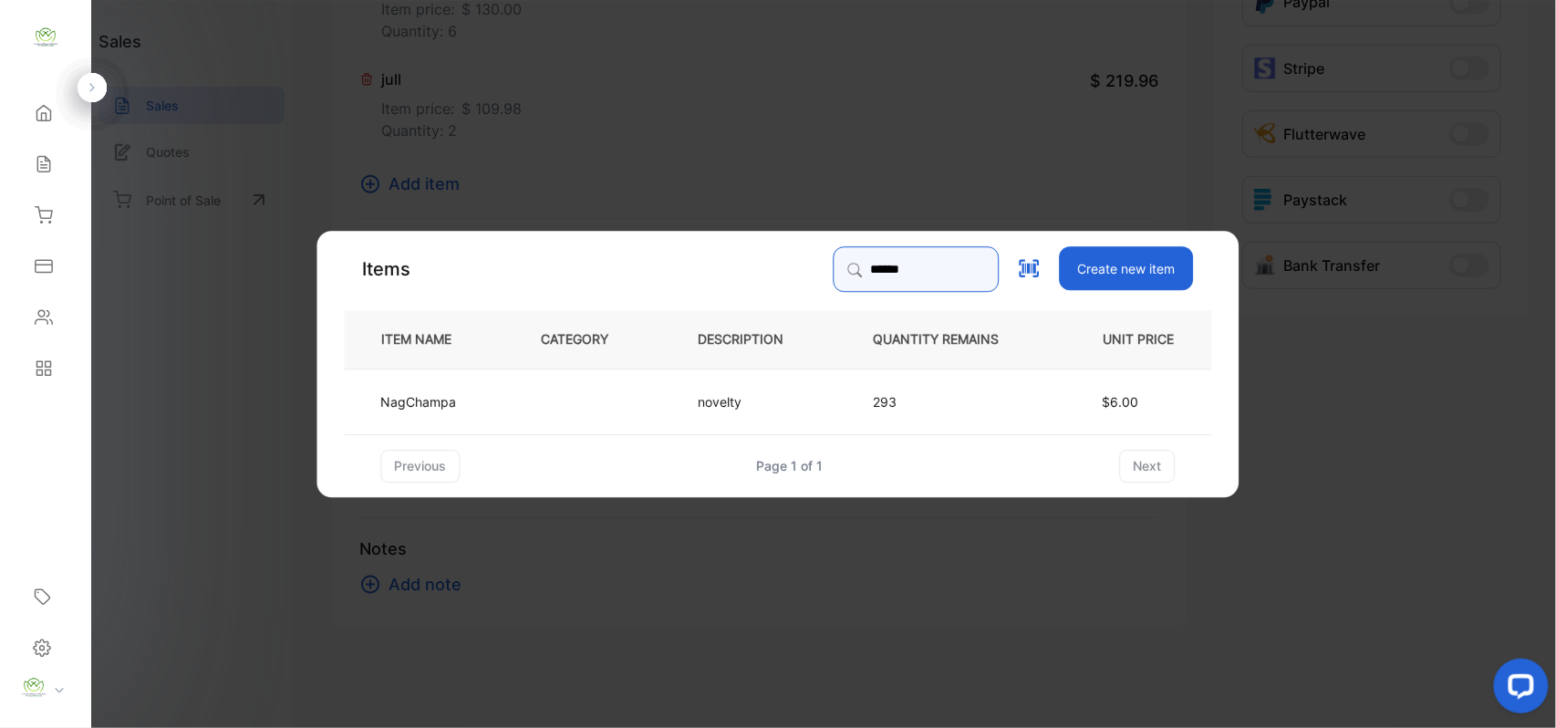
type input "******"
click at [604, 435] on div "ITEM NAME CATEGORY DESCRIPTION QUANTITY REMAINS UNIT PRICE NagChampa novelty 29…" at bounding box center [778, 395] width 867 height 172
click at [661, 391] on td at bounding box center [590, 401] width 157 height 66
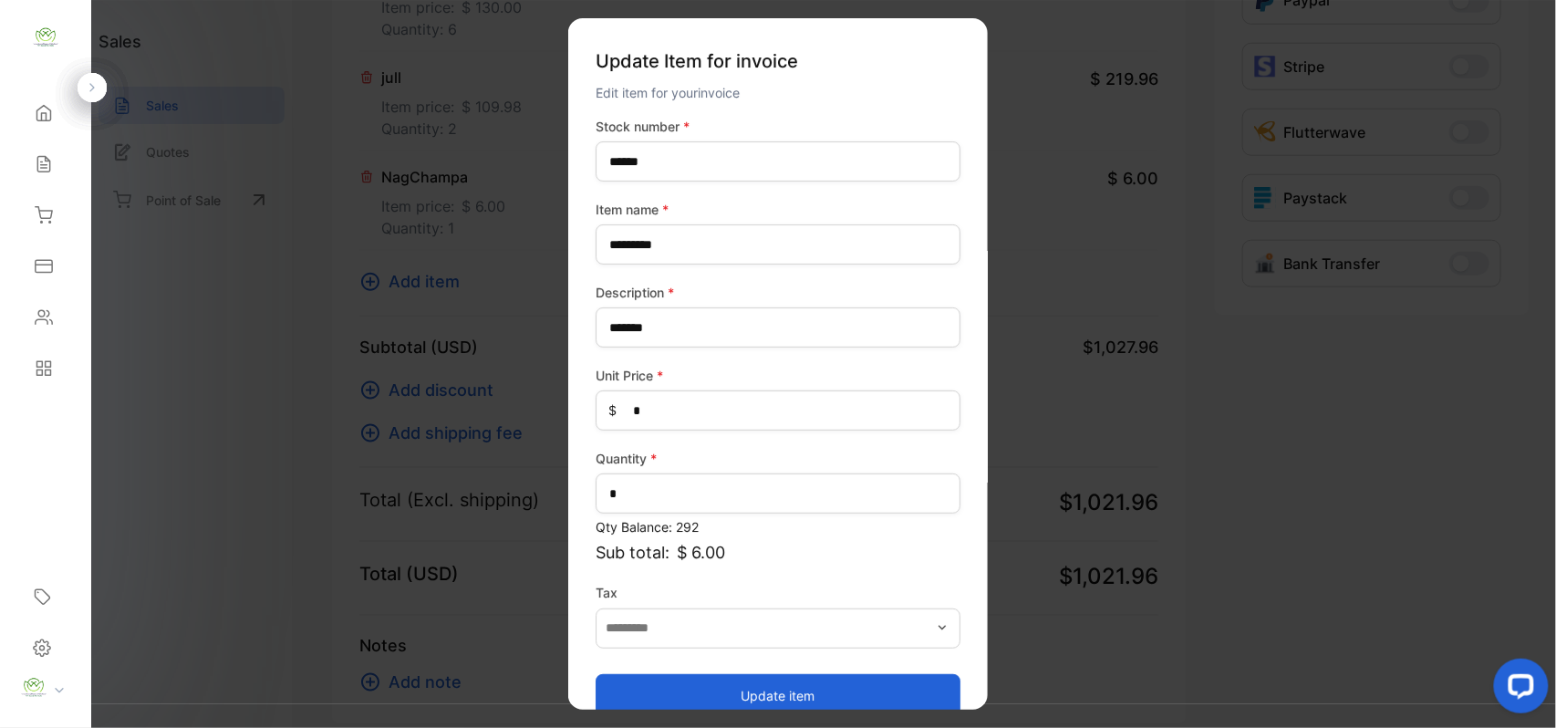
click at [726, 691] on button "Update item" at bounding box center [778, 695] width 365 height 44
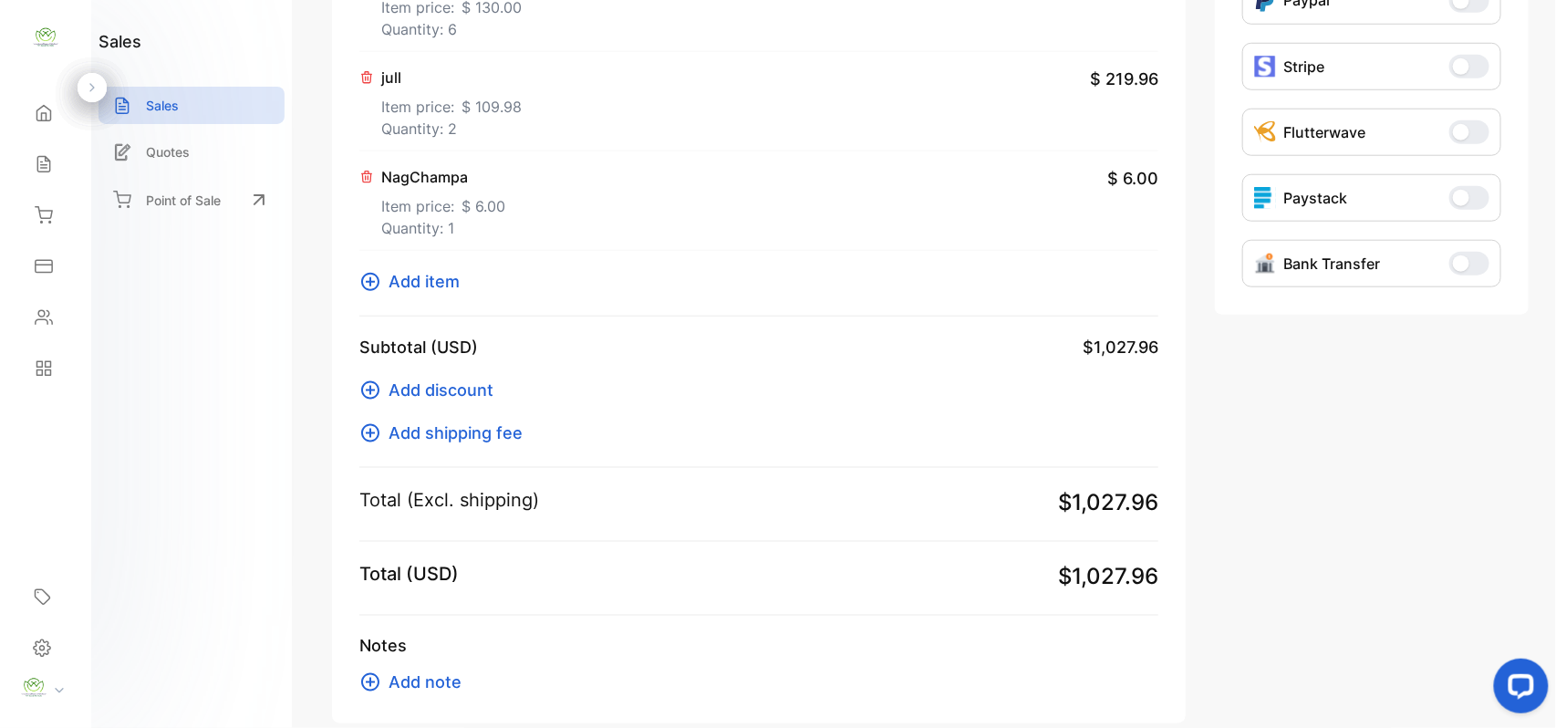
click at [424, 282] on span "Add item" at bounding box center [423, 281] width 71 height 25
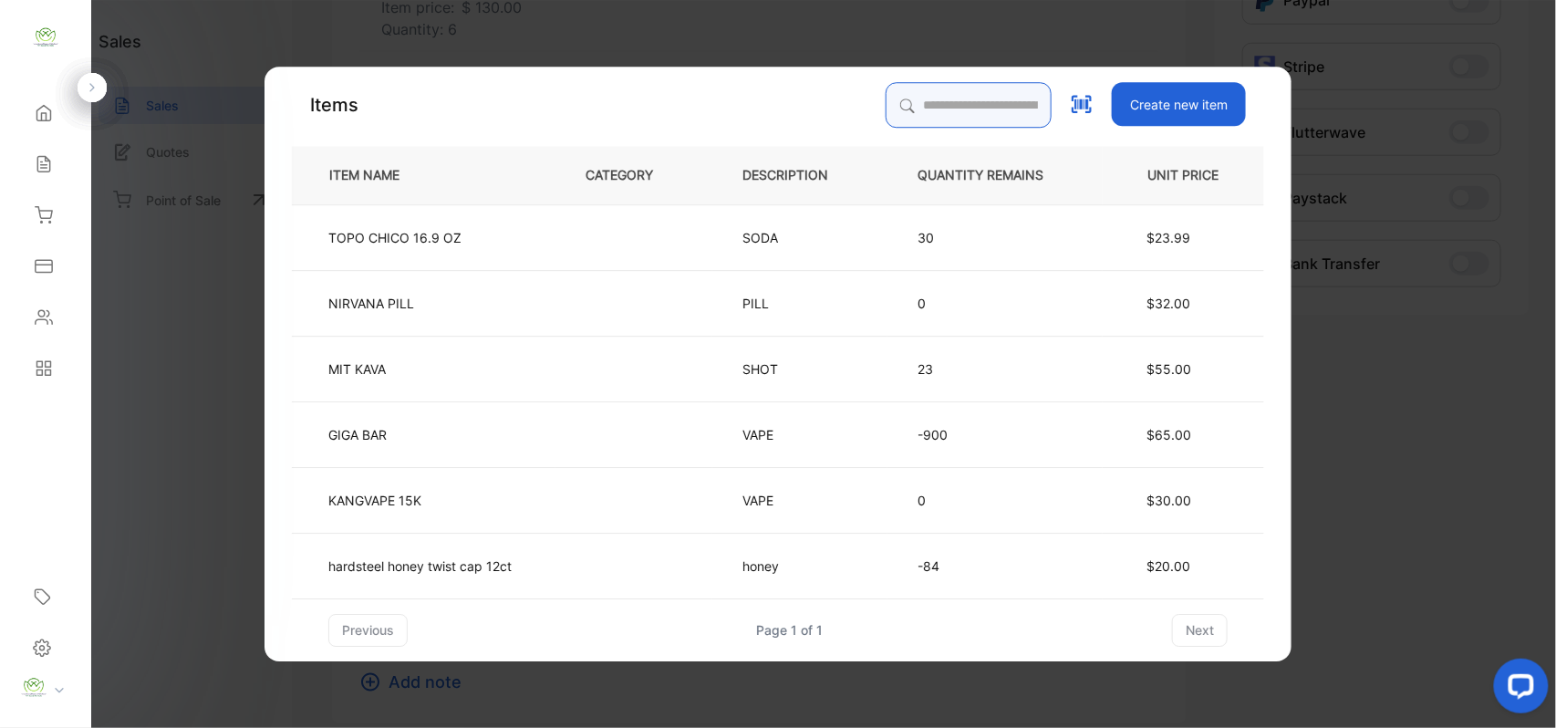
click at [937, 104] on input "search" at bounding box center [969, 105] width 166 height 46
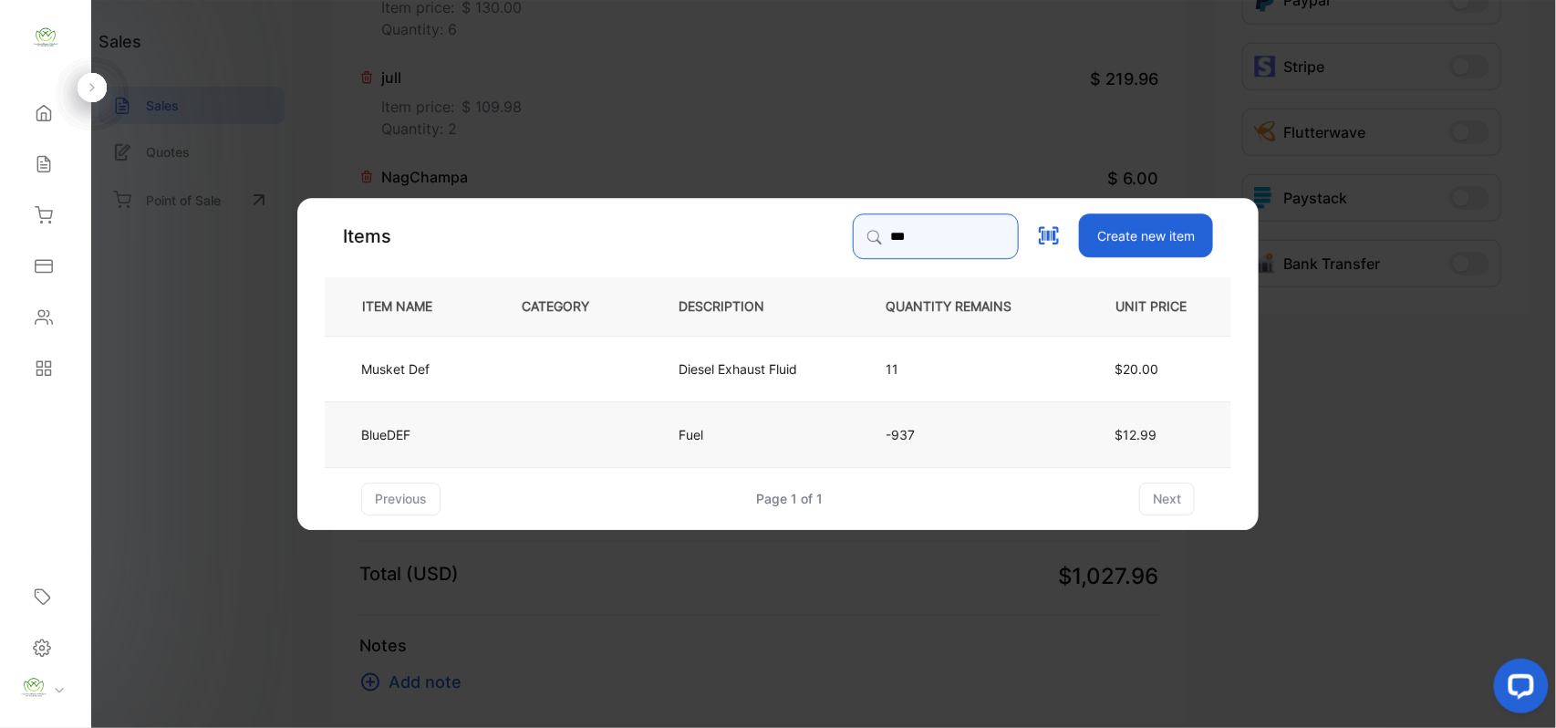
type input "***"
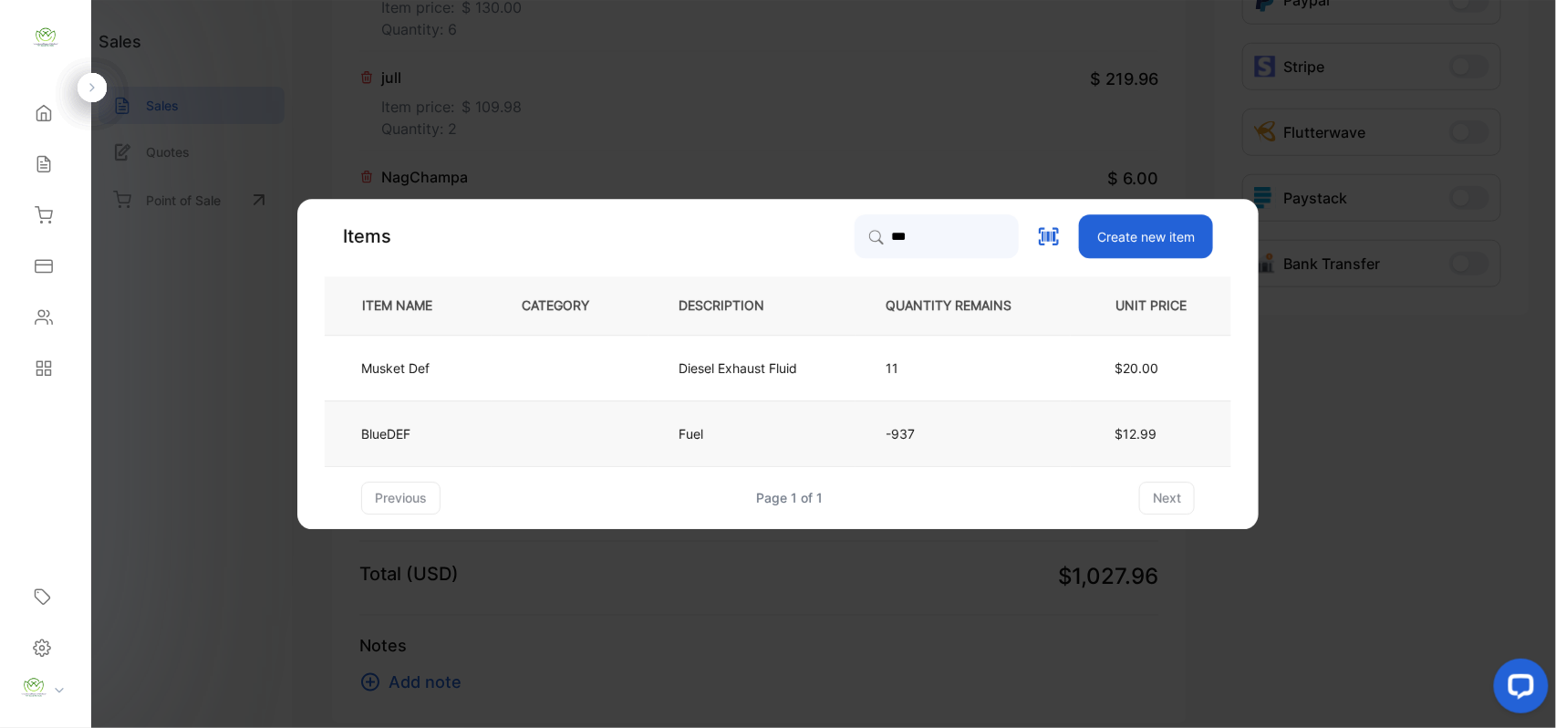
click at [540, 428] on td at bounding box center [570, 433] width 157 height 66
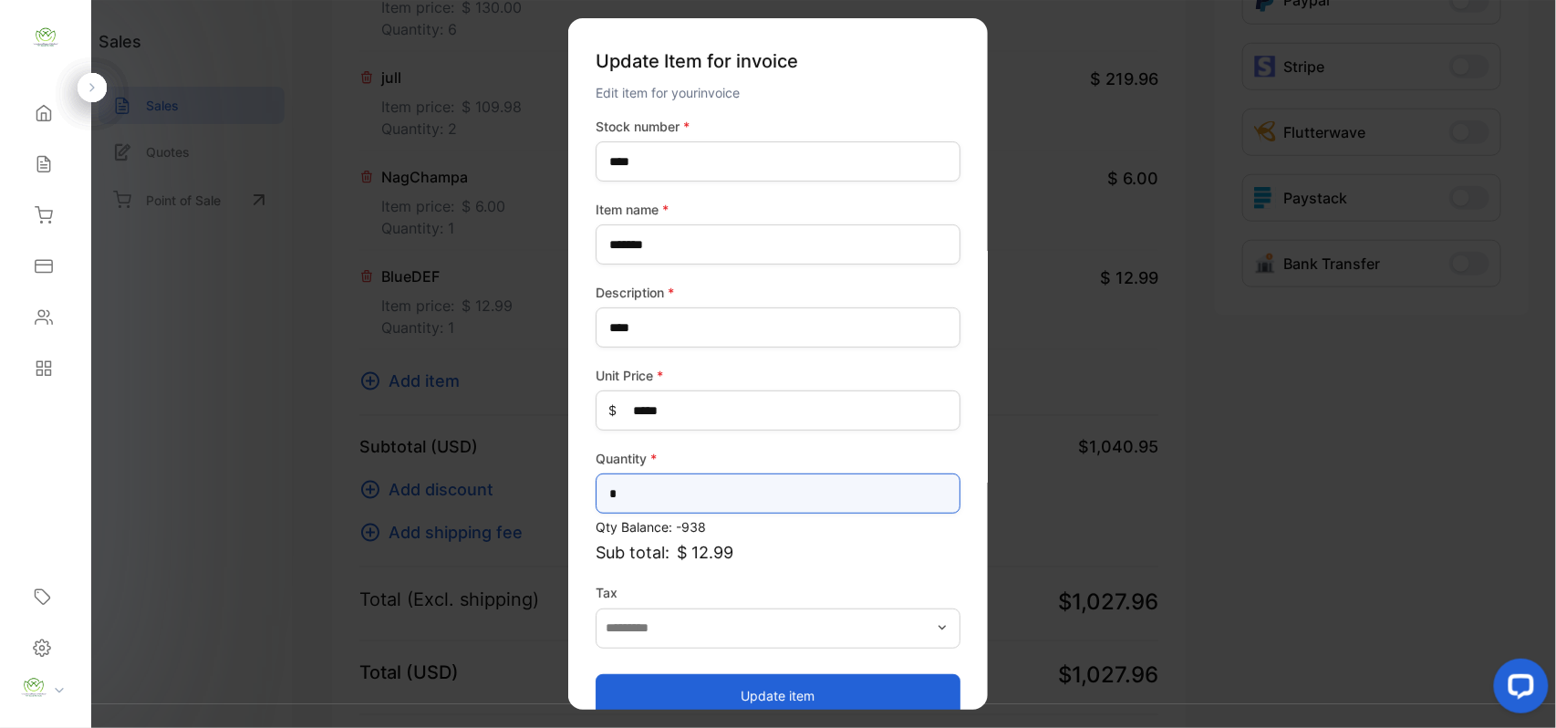
click at [723, 491] on input "*" at bounding box center [778, 493] width 365 height 40
type input "*"
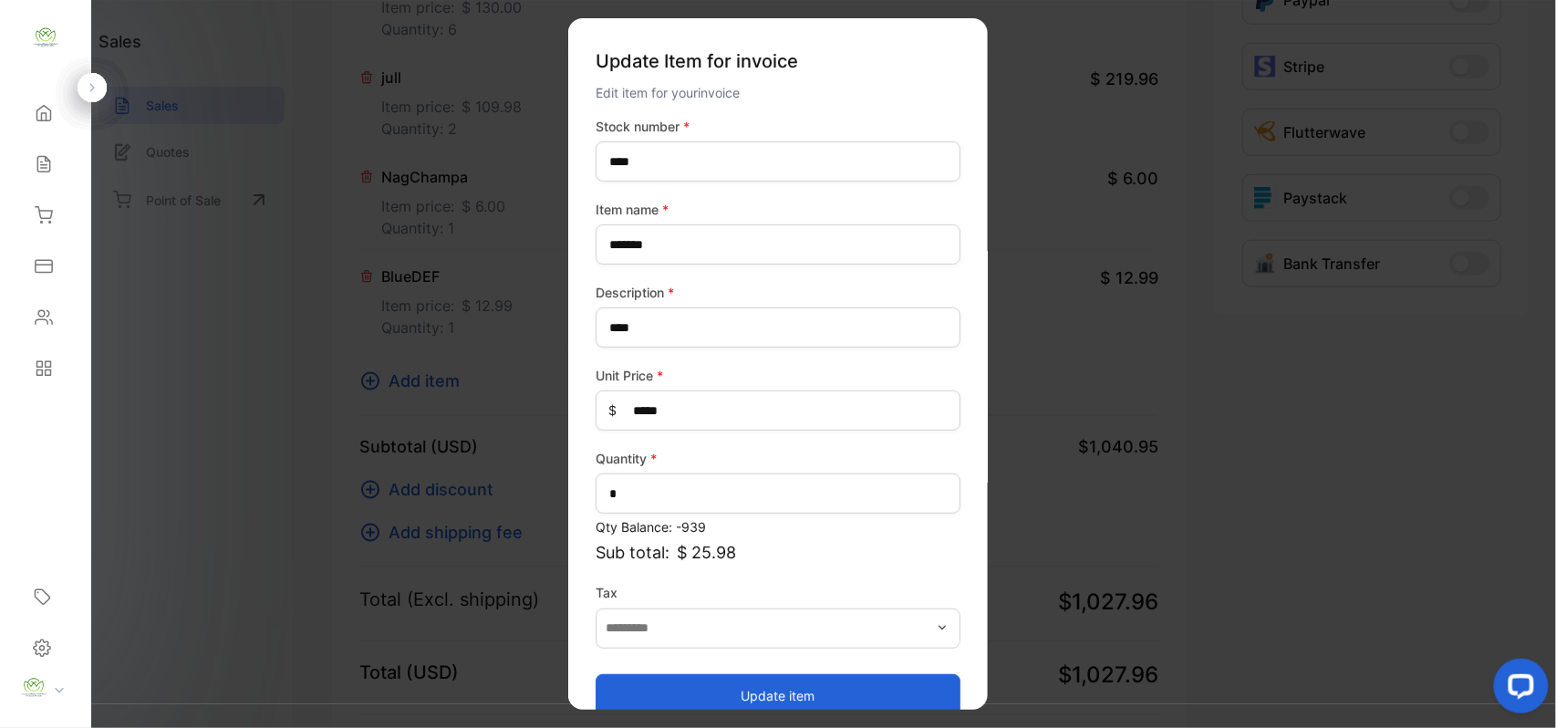
click at [689, 676] on button "Update item" at bounding box center [778, 695] width 365 height 44
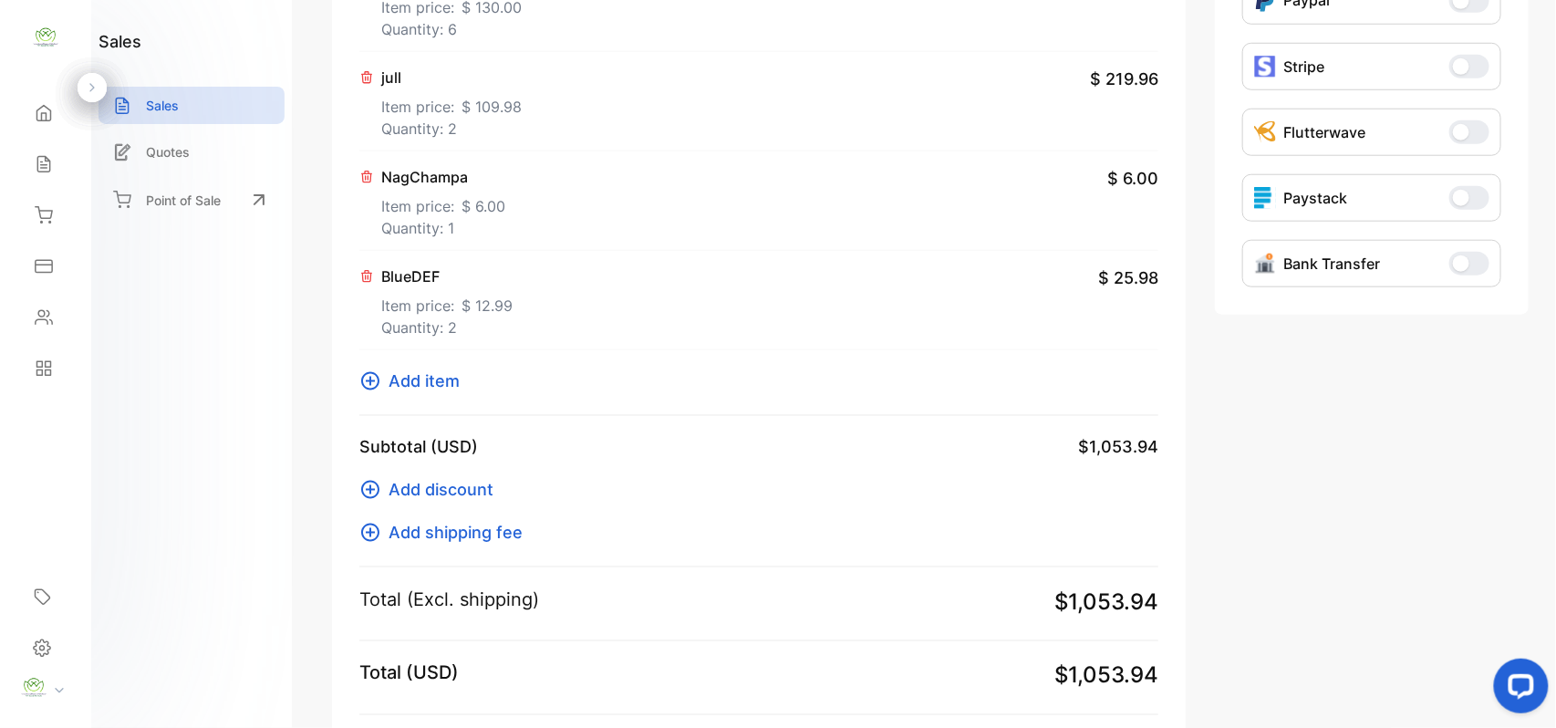
click at [418, 388] on span "Add item" at bounding box center [423, 380] width 71 height 25
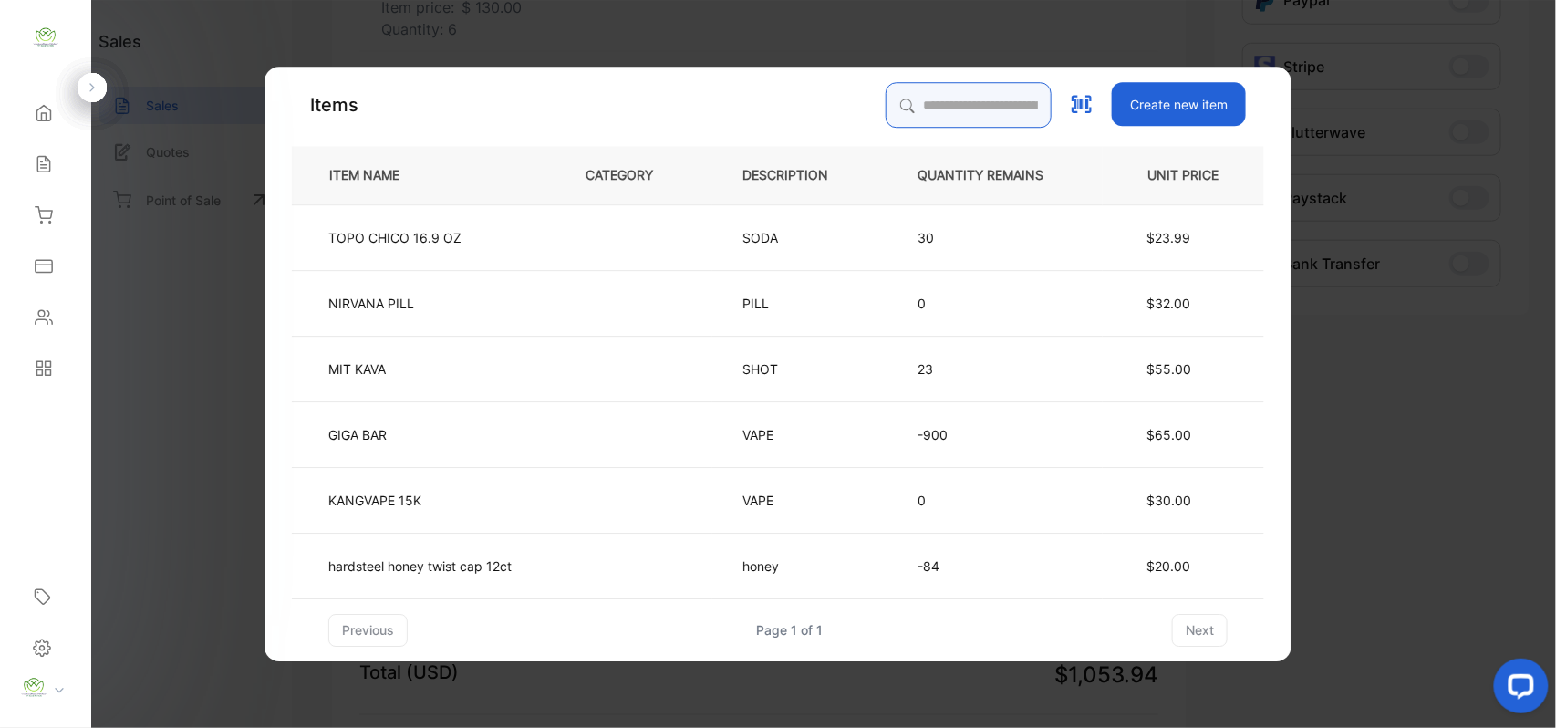
click at [921, 119] on input "search" at bounding box center [969, 105] width 166 height 46
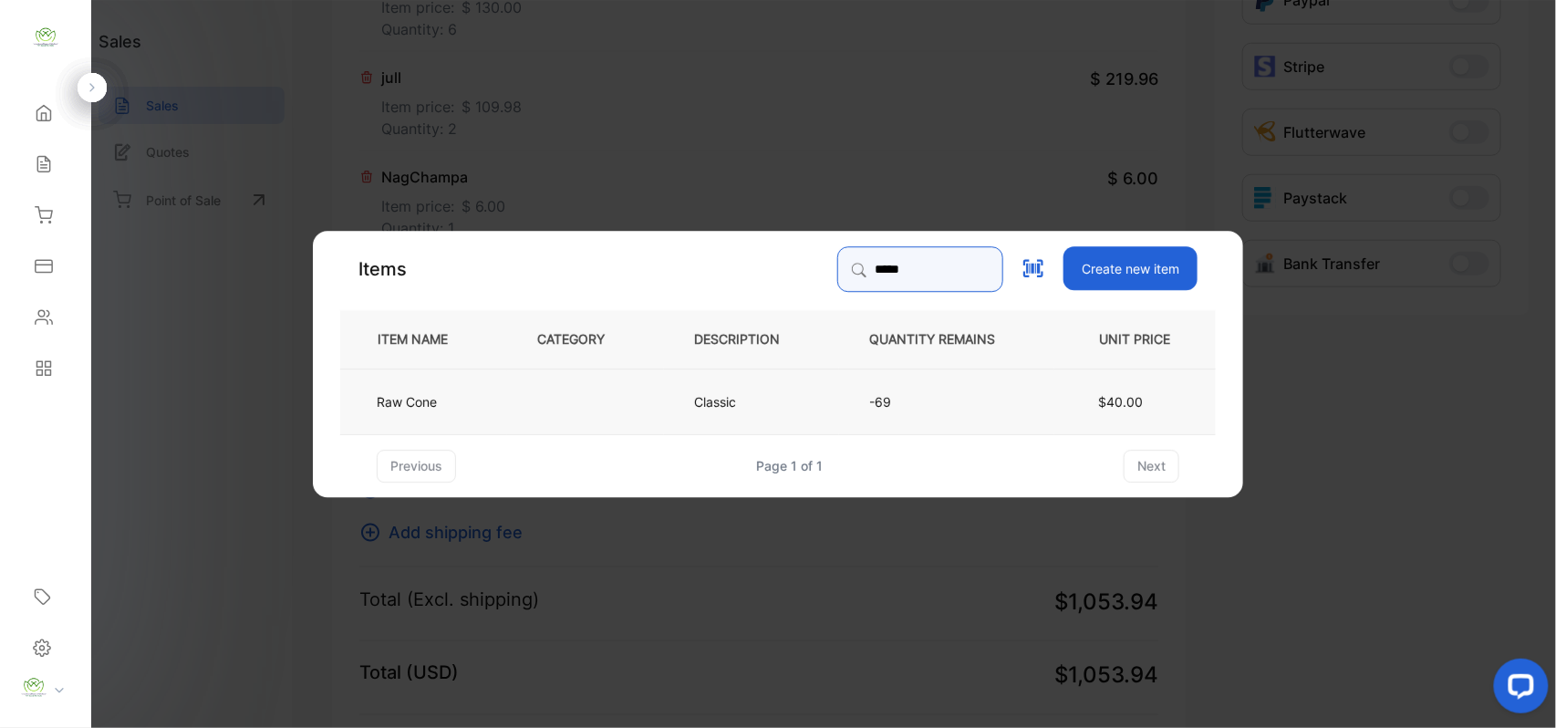
type input "*****"
drag, startPoint x: 425, startPoint y: 409, endPoint x: 446, endPoint y: 405, distance: 21.3
click at [446, 405] on td "Raw Cone" at bounding box center [423, 401] width 167 height 66
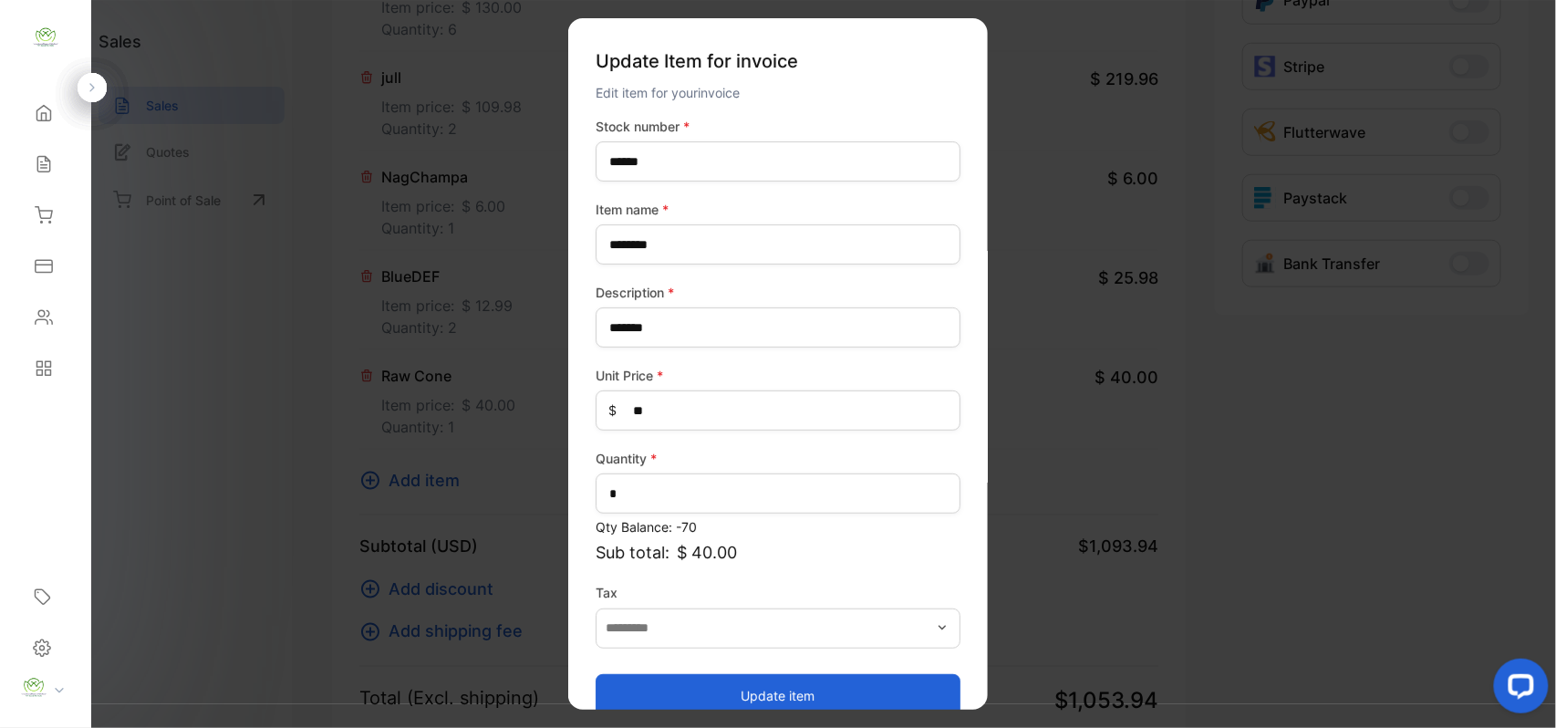
drag, startPoint x: 903, startPoint y: 680, endPoint x: 902, endPoint y: 668, distance: 12.8
click at [903, 679] on button "Update item" at bounding box center [778, 695] width 365 height 44
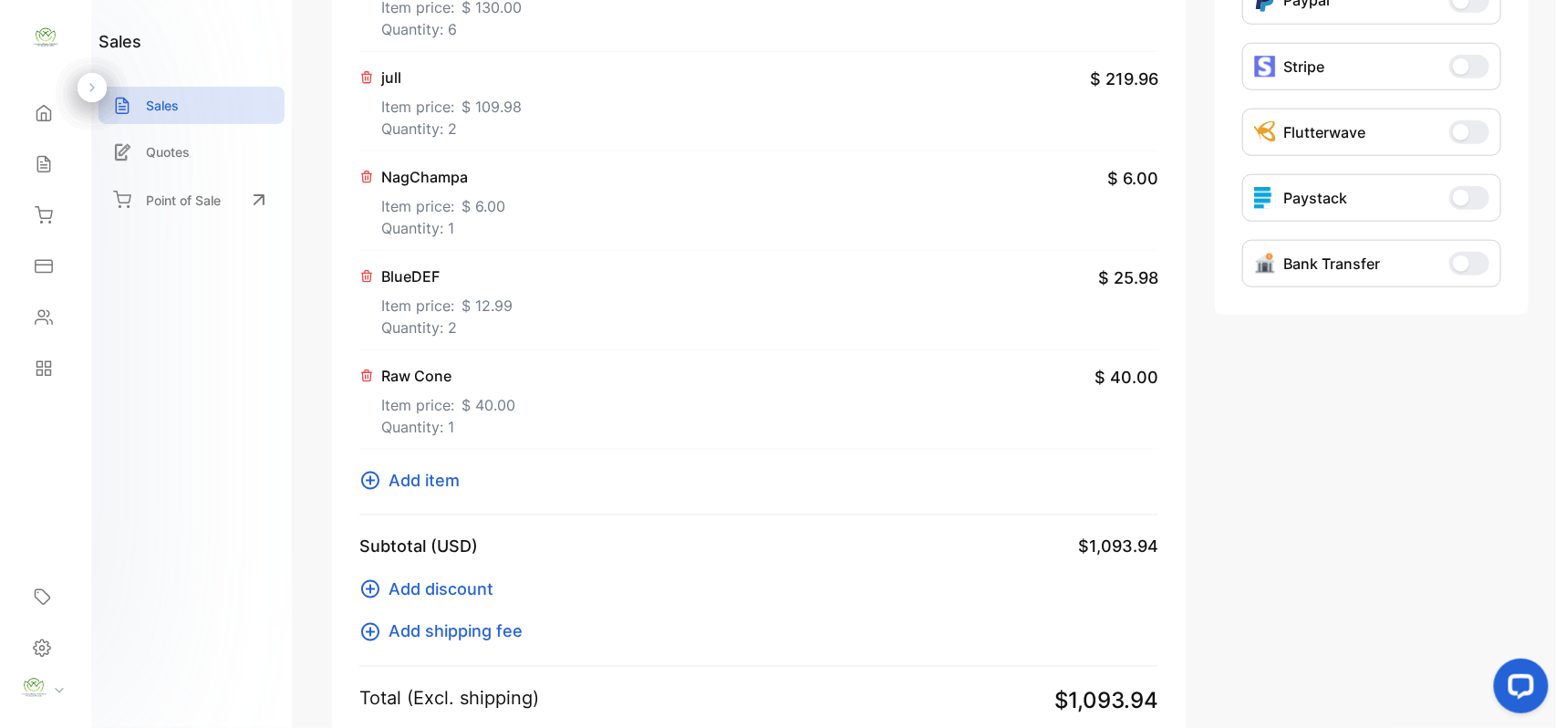
click at [423, 478] on span "Add item" at bounding box center [423, 480] width 71 height 25
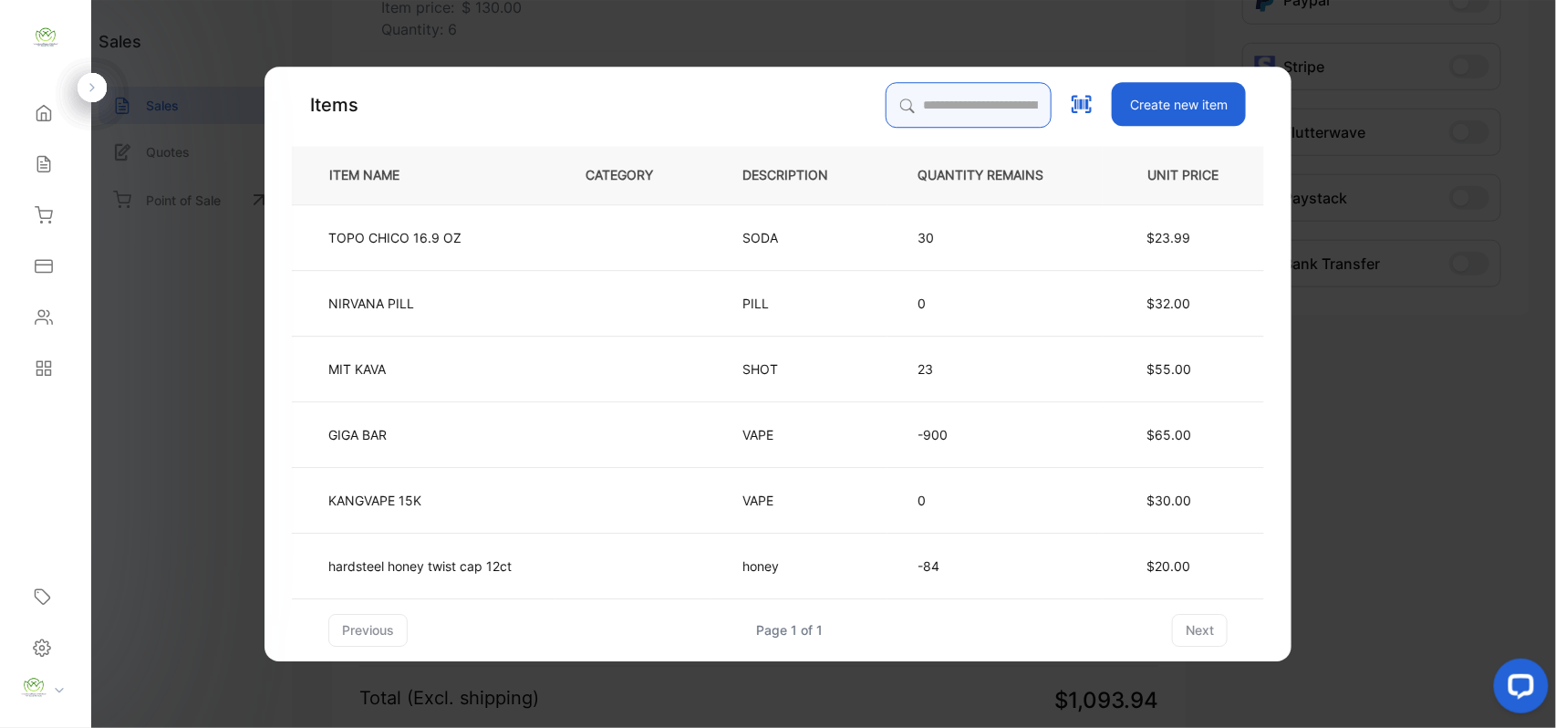
click at [950, 115] on input "search" at bounding box center [969, 105] width 166 height 46
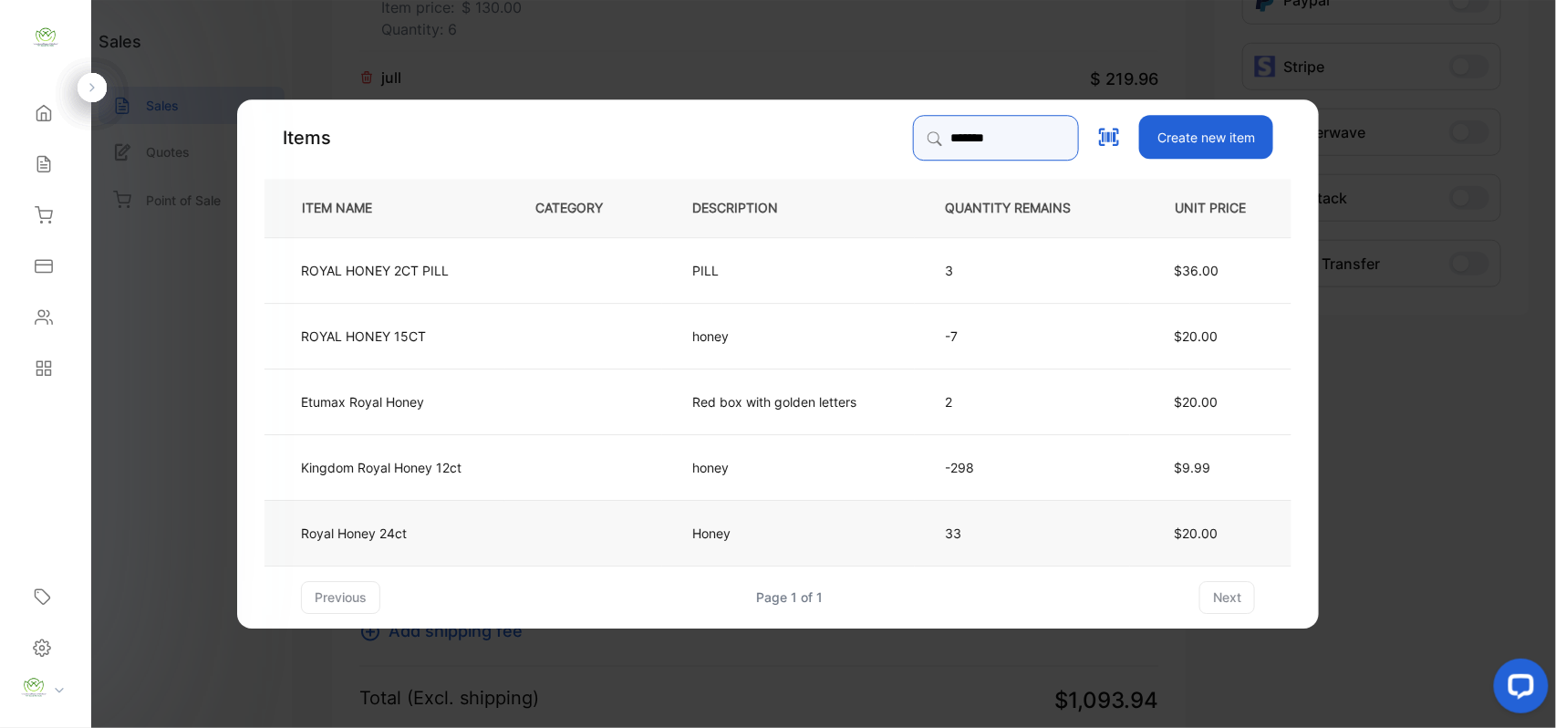
type input "*******"
drag, startPoint x: 511, startPoint y: 544, endPoint x: 520, endPoint y: 541, distance: 9.5
click at [520, 541] on td at bounding box center [583, 532] width 157 height 66
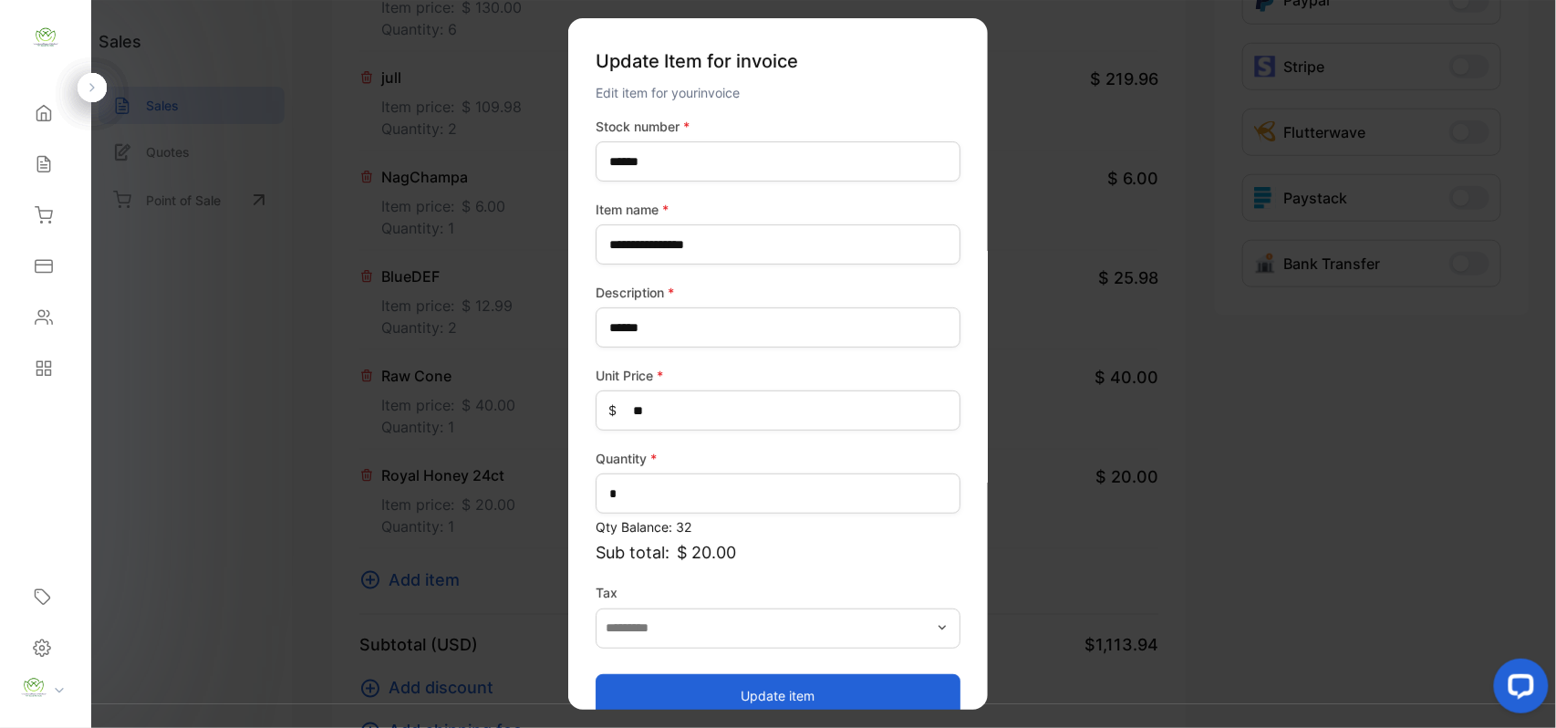
click at [813, 683] on button "Update item" at bounding box center [778, 695] width 365 height 44
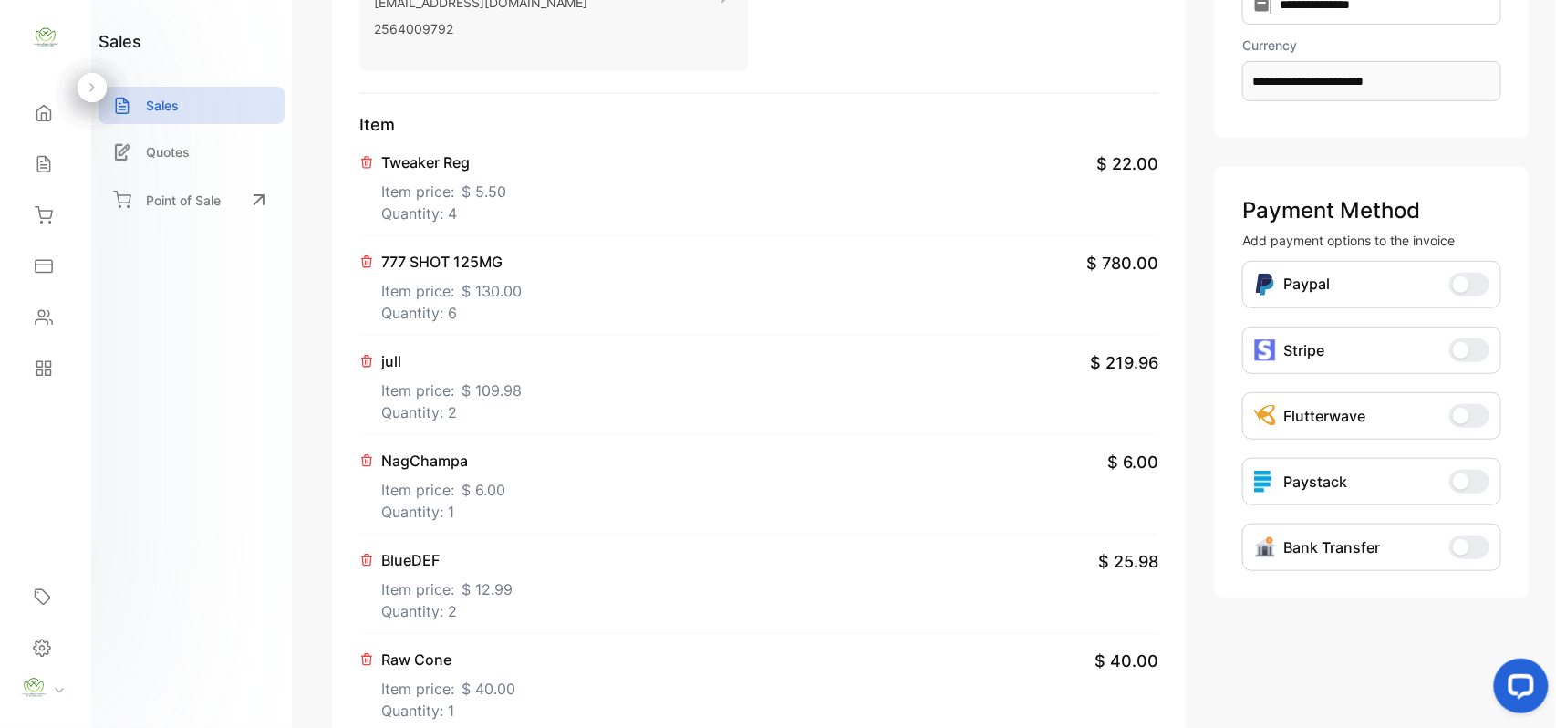
scroll to position [0, 0]
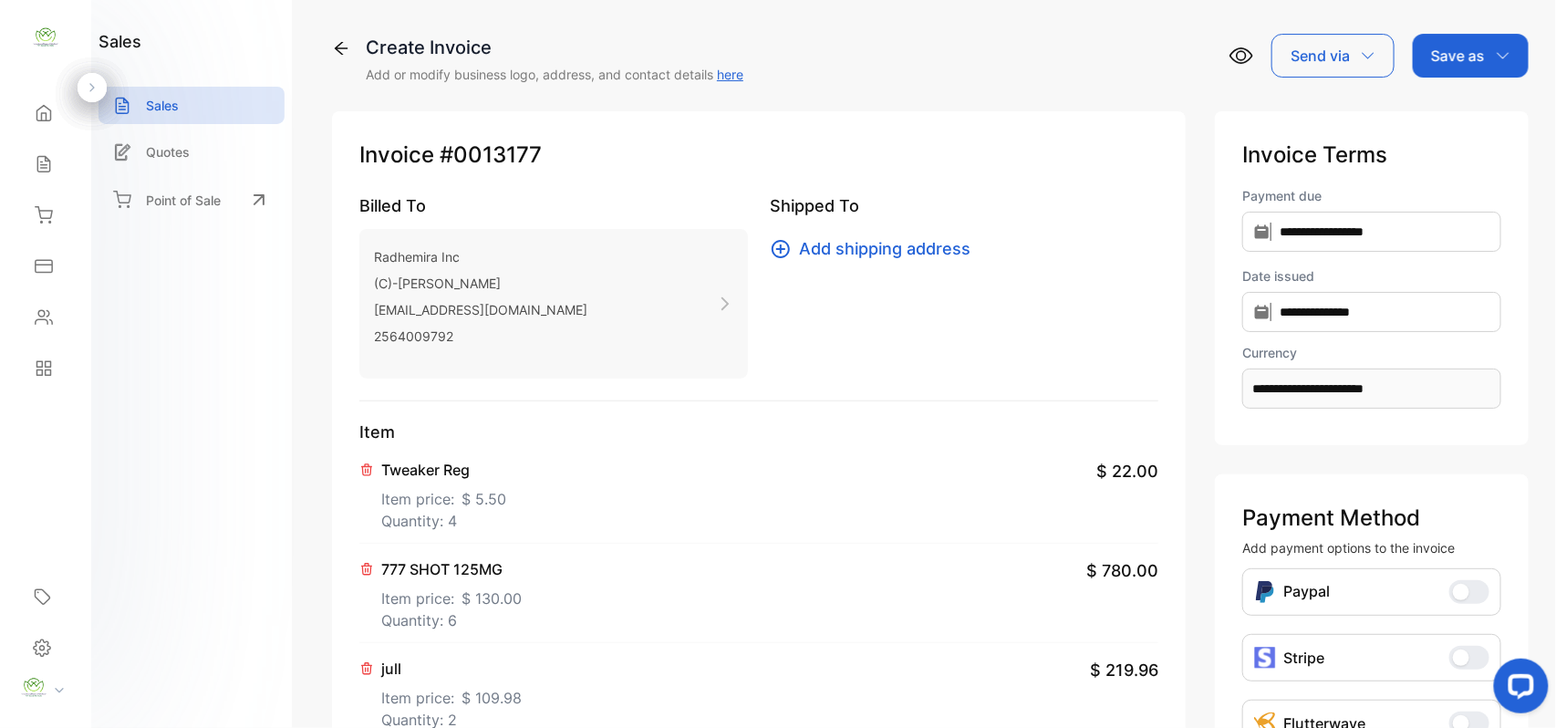
click at [1496, 58] on icon "button" at bounding box center [1503, 55] width 15 height 15
click at [1481, 103] on div "Invoice" at bounding box center [1466, 116] width 105 height 36
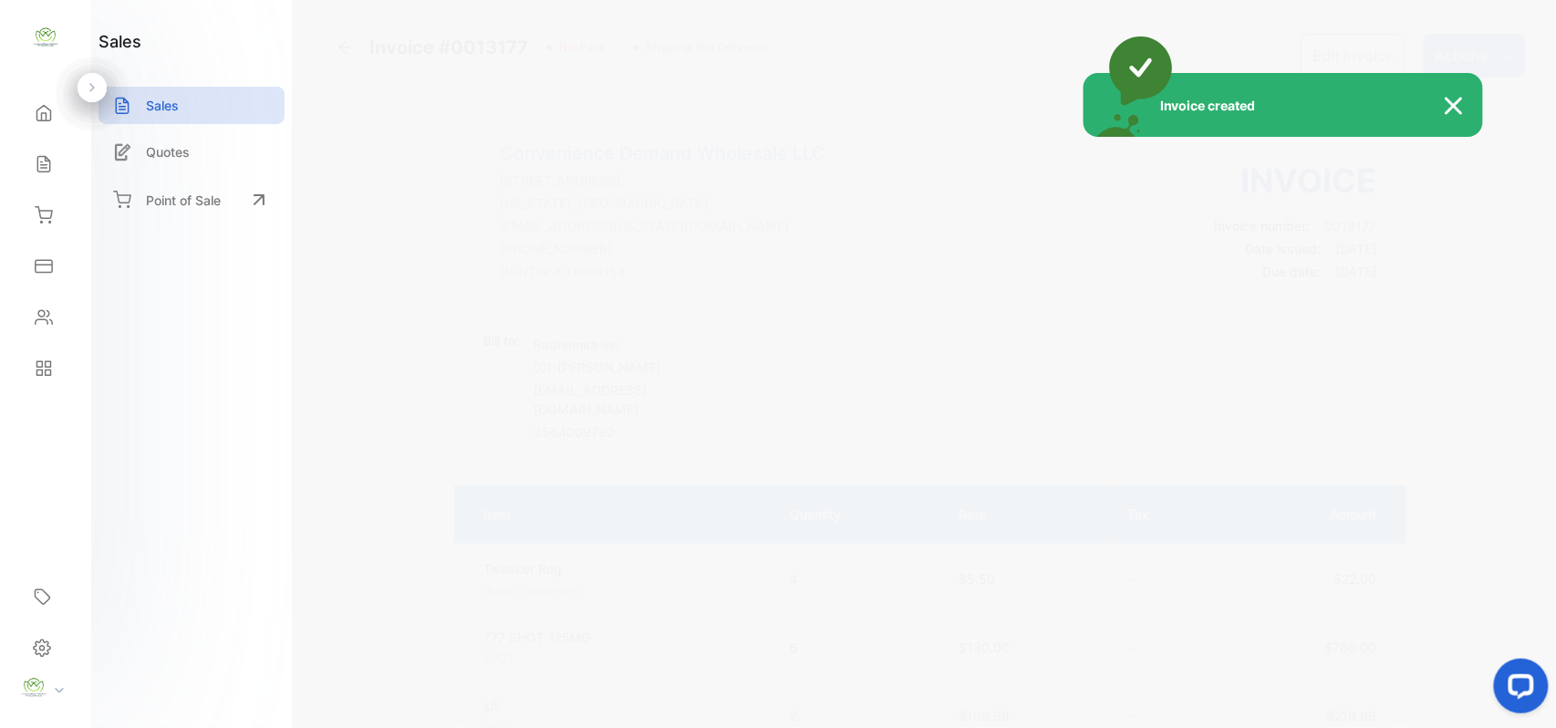
click at [1471, 53] on div "Invoice created" at bounding box center [778, 364] width 1556 height 728
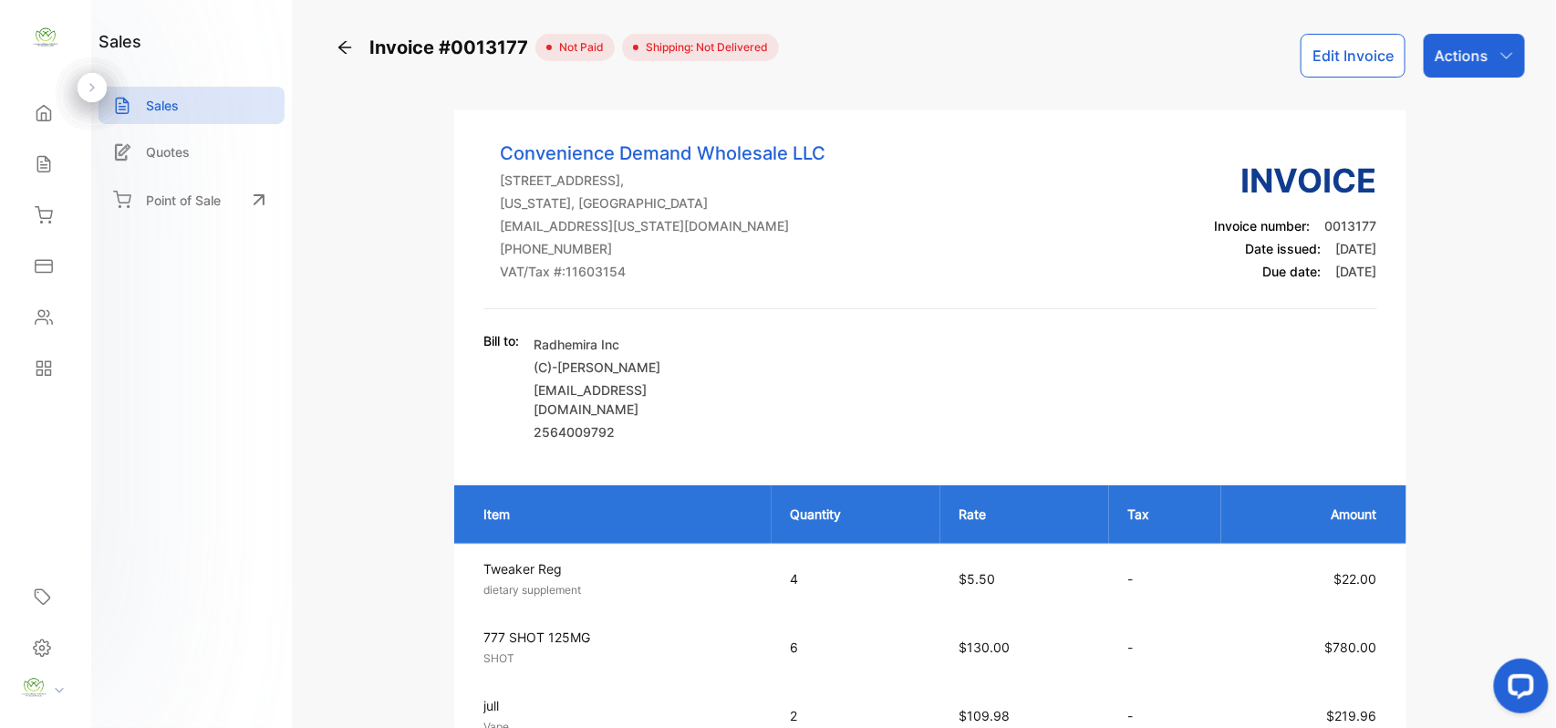
click at [1471, 53] on p "Actions" at bounding box center [1461, 56] width 54 height 22
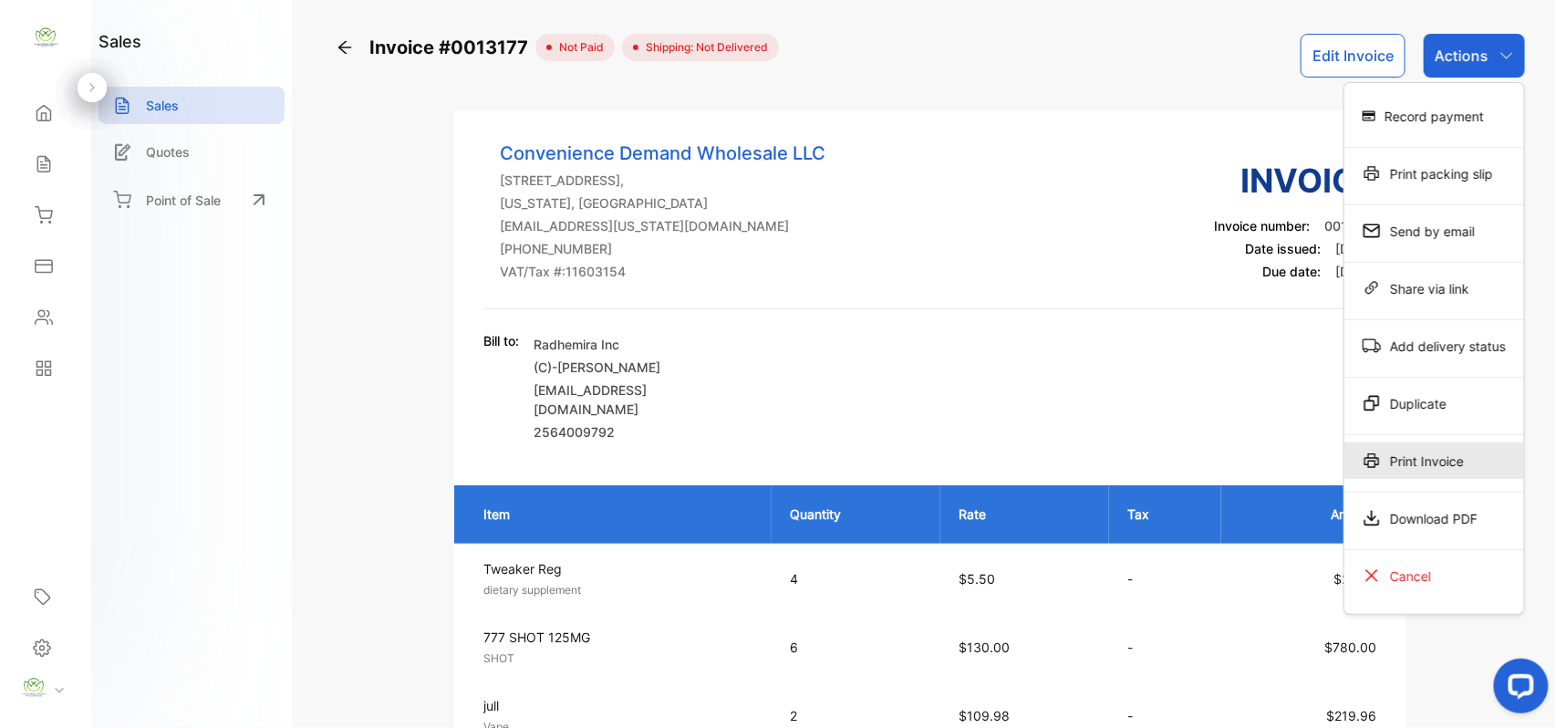
drag, startPoint x: 1475, startPoint y: 441, endPoint x: 1474, endPoint y: 452, distance: 11.0
click at [1474, 449] on div "Print Invoice" at bounding box center [1434, 463] width 180 height 57
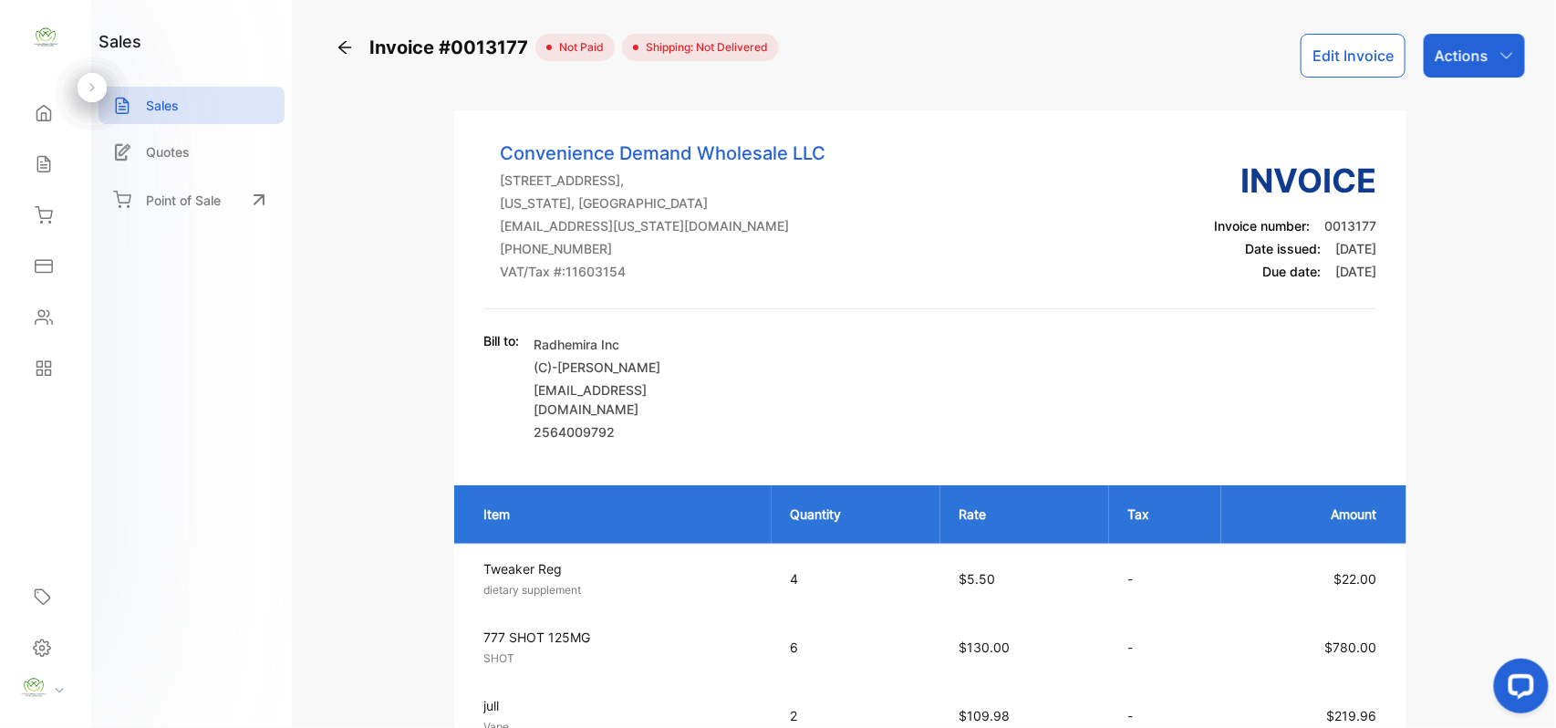
drag, startPoint x: 1472, startPoint y: 37, endPoint x: 1496, endPoint y: 70, distance: 40.5
click at [1490, 59] on div "Actions" at bounding box center [1474, 56] width 101 height 44
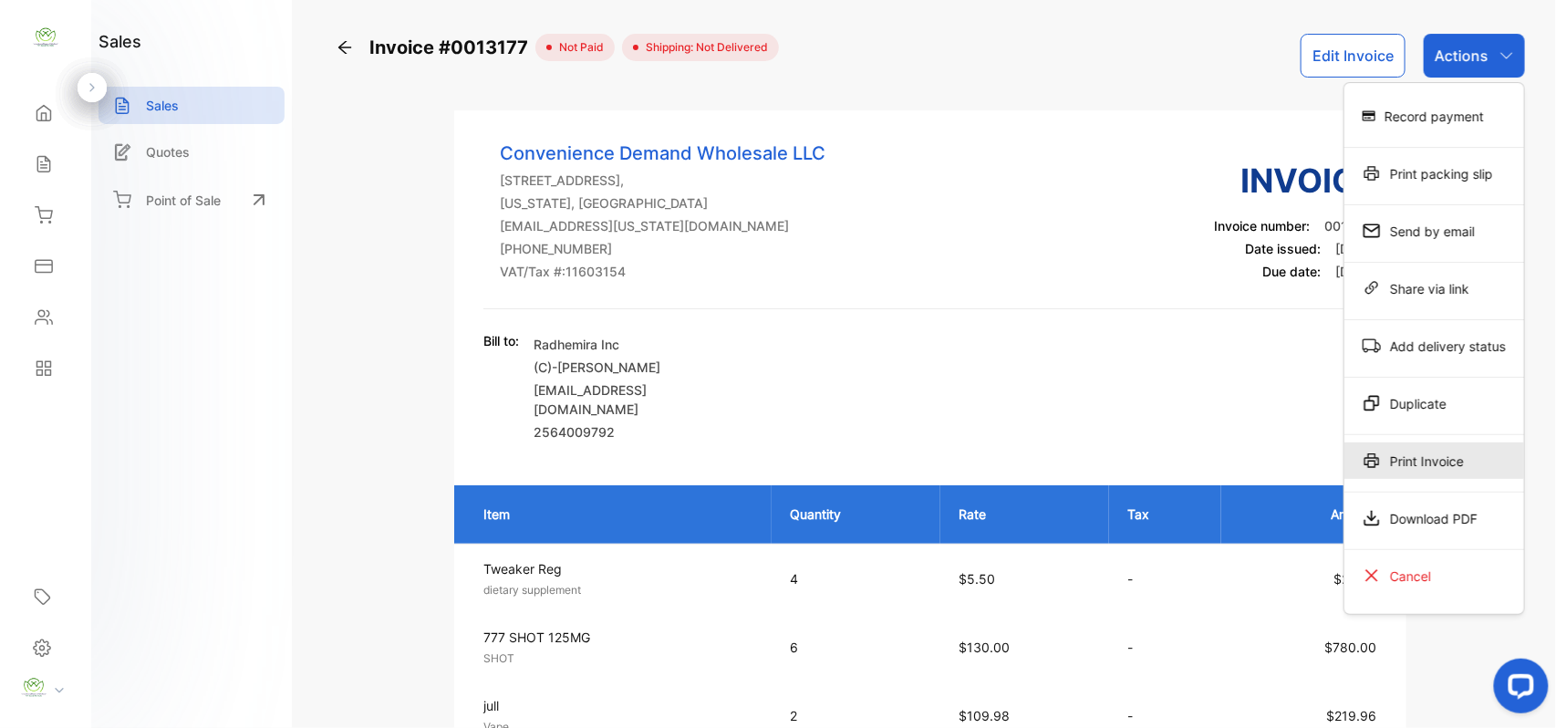
click at [1465, 454] on div "Print Invoice" at bounding box center [1434, 460] width 180 height 36
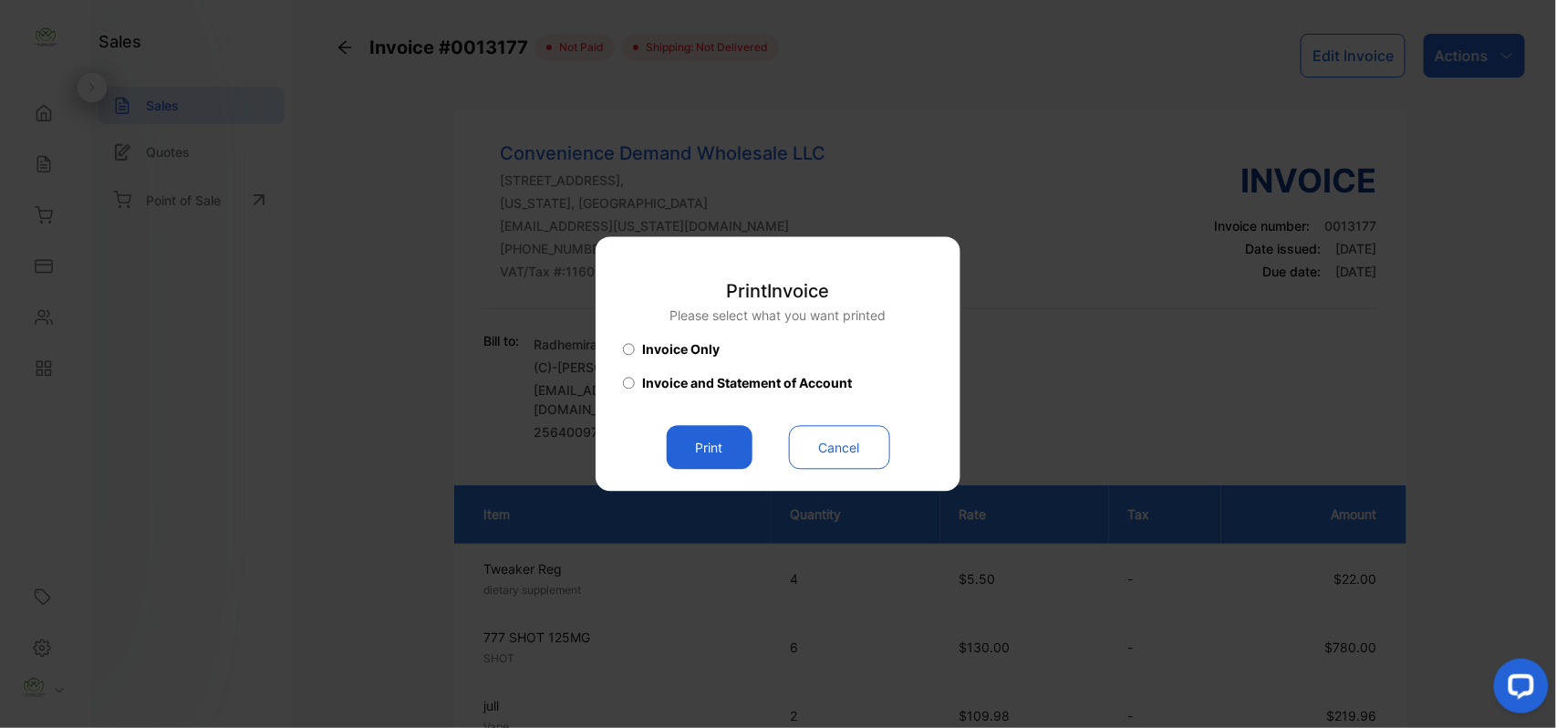
click at [702, 449] on button "Print" at bounding box center [710, 448] width 86 height 44
